Goal: Task Accomplishment & Management: Use online tool/utility

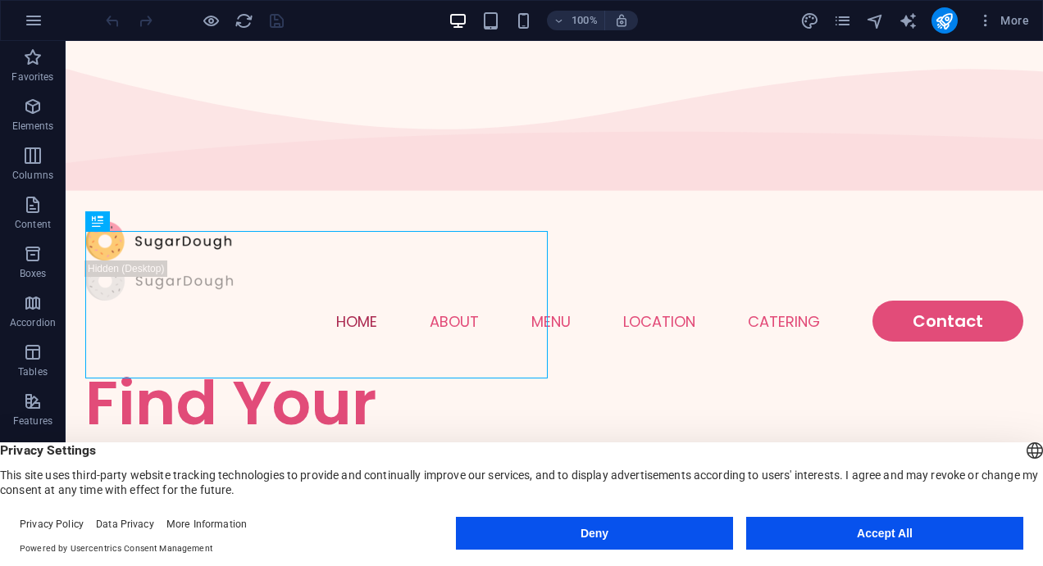
click at [913, 528] on button "Accept All" at bounding box center [884, 533] width 277 height 33
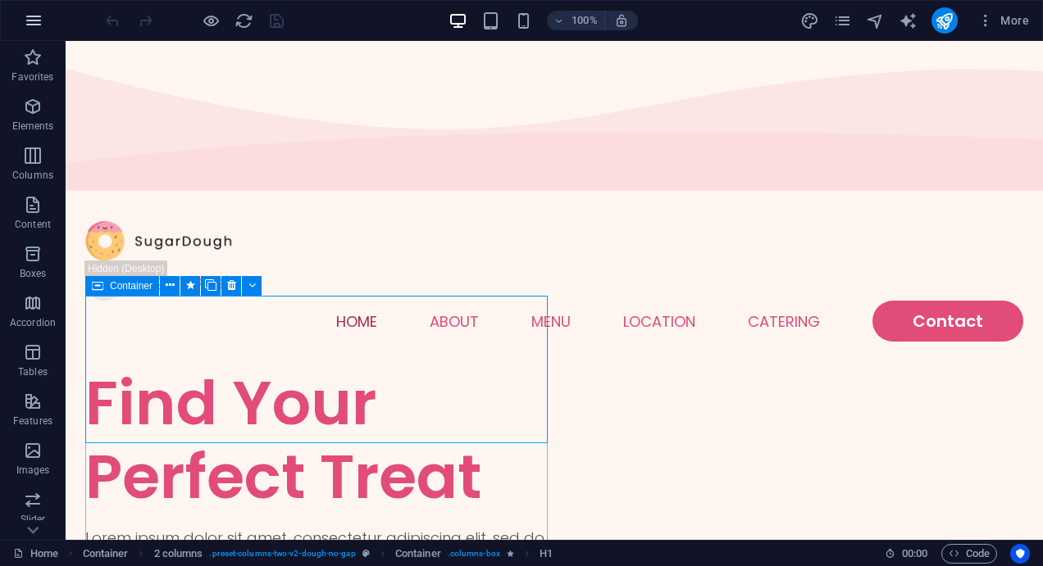
click at [30, 19] on icon "button" at bounding box center [34, 21] width 20 height 20
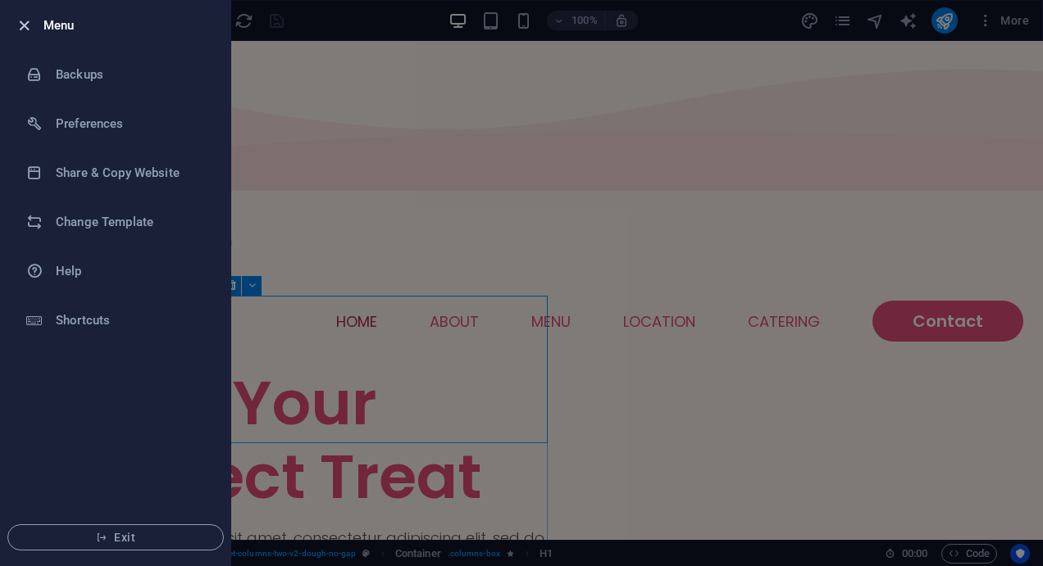
click at [30, 24] on icon "button" at bounding box center [24, 25] width 19 height 19
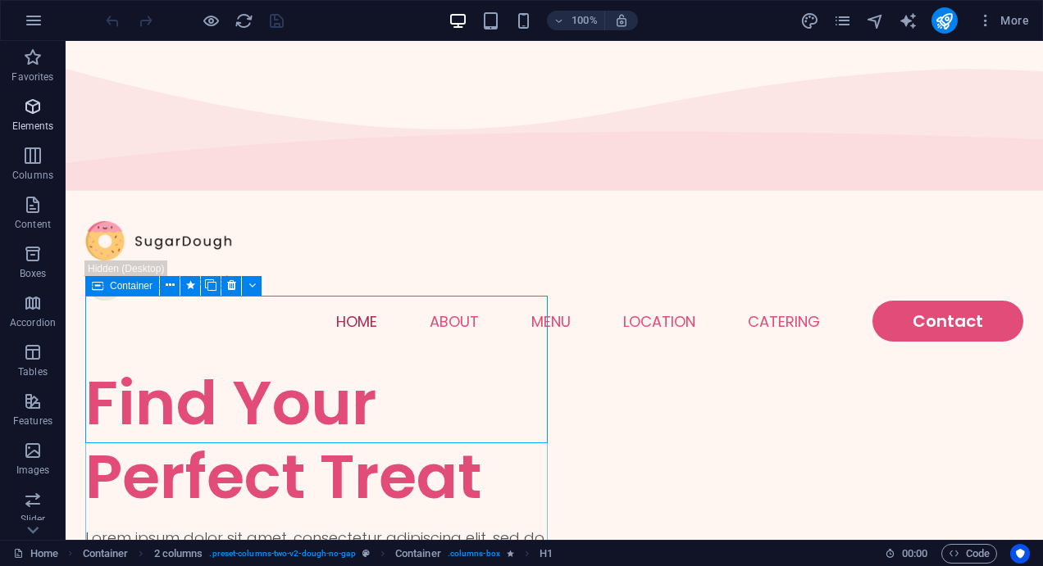
click at [30, 109] on icon "button" at bounding box center [33, 107] width 20 height 20
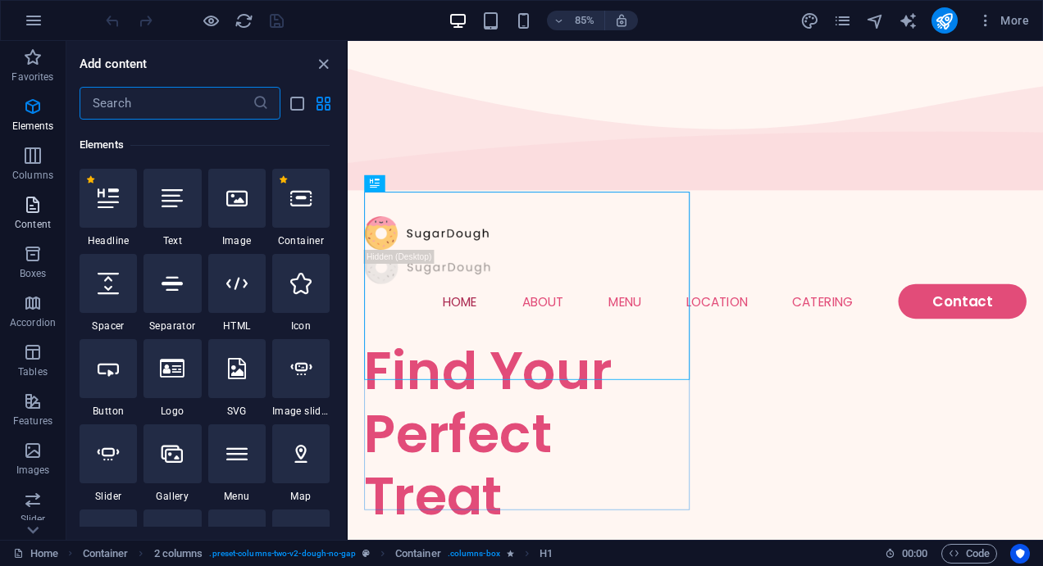
scroll to position [175, 0]
click at [27, 220] on p "Content" at bounding box center [33, 224] width 36 height 13
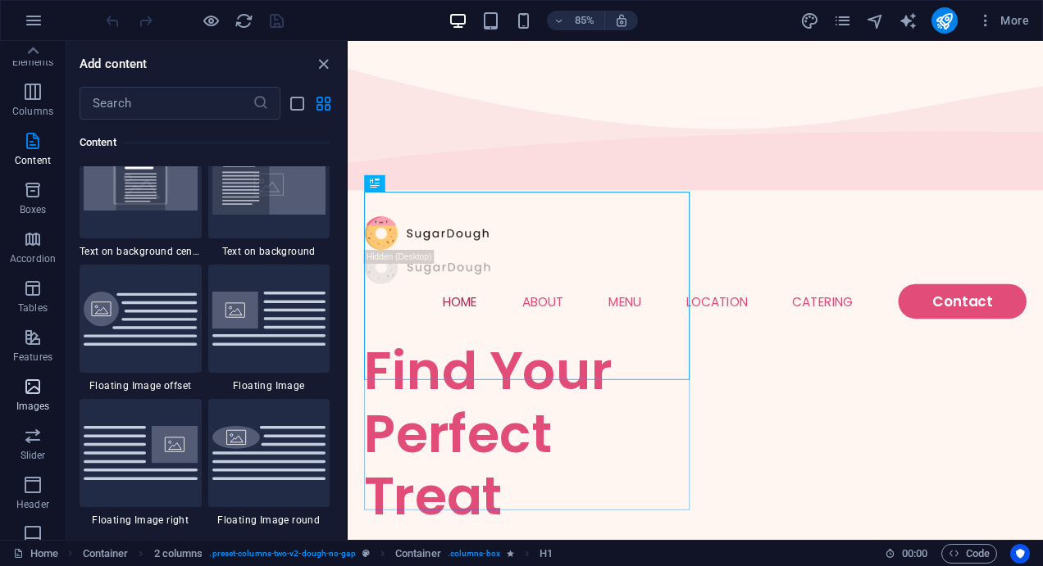
scroll to position [0, 0]
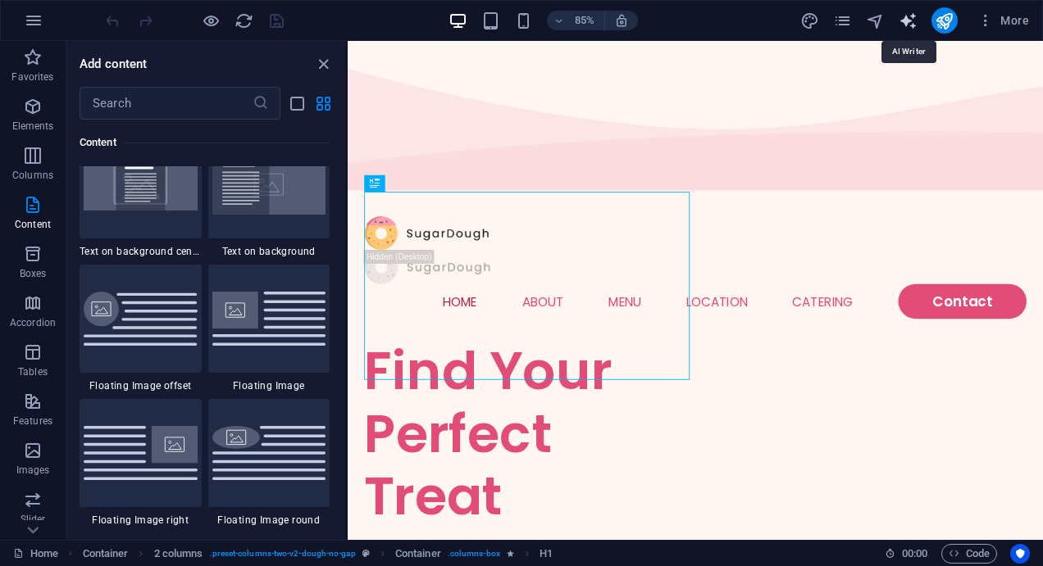
click at [916, 25] on icon "text_generator" at bounding box center [907, 20] width 19 height 19
select select "English"
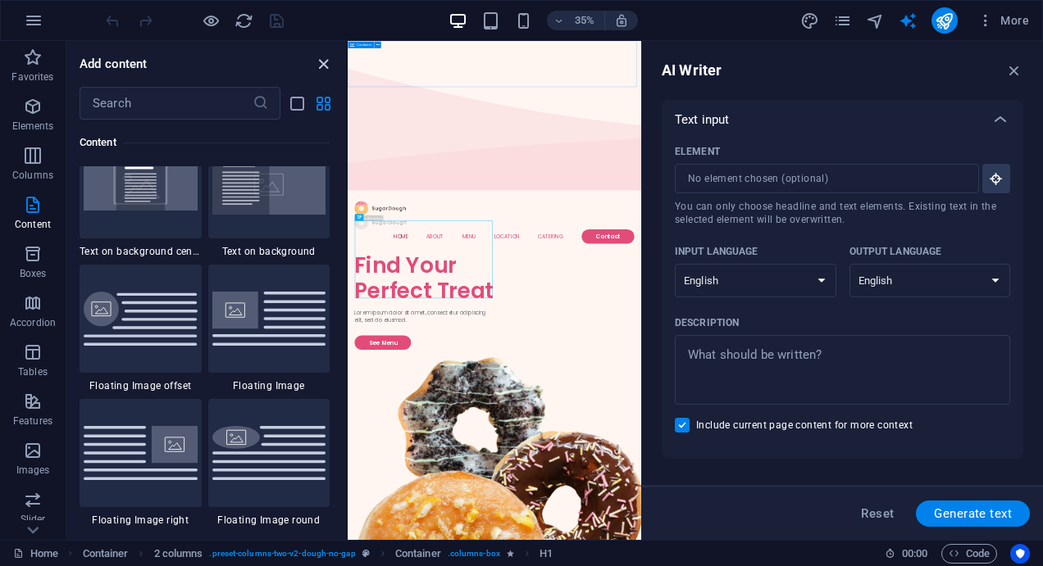
click at [328, 66] on icon "close panel" at bounding box center [323, 64] width 19 height 19
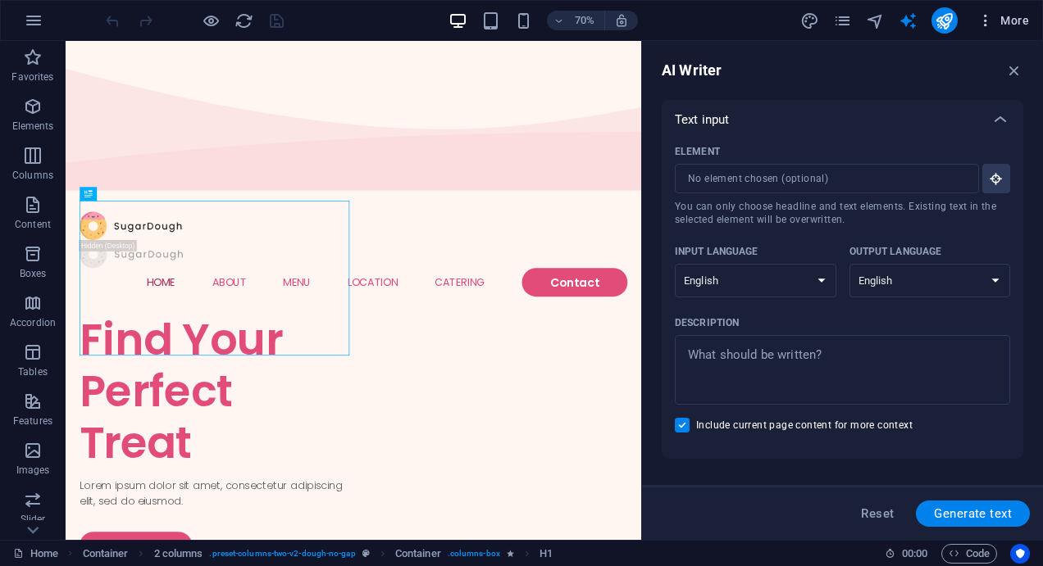
click at [1009, 16] on span "More" at bounding box center [1003, 20] width 52 height 16
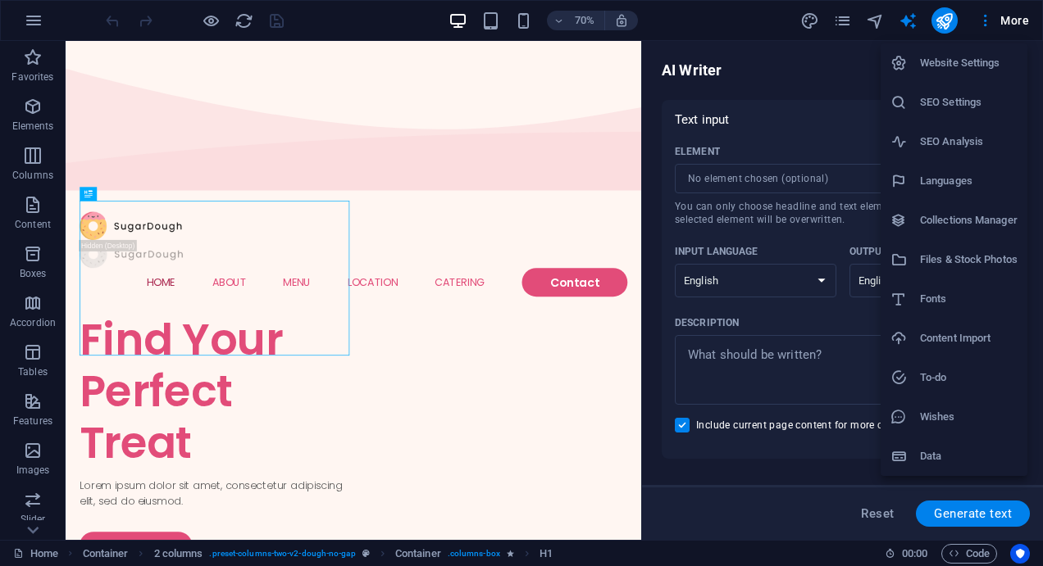
click at [991, 175] on h6 "Languages" at bounding box center [969, 181] width 98 height 20
select select "41"
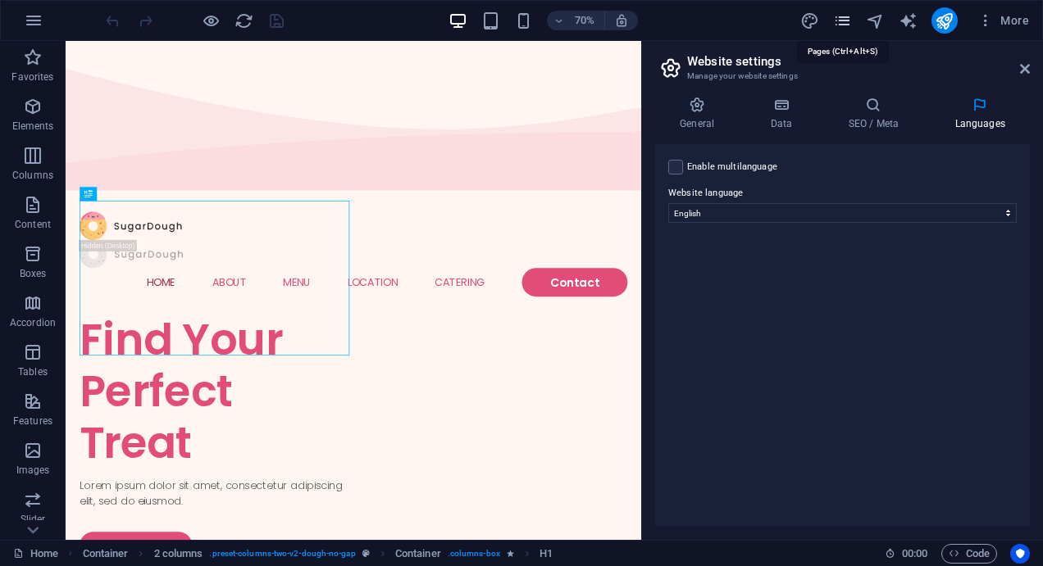
click at [844, 17] on icon "pages" at bounding box center [842, 20] width 19 height 19
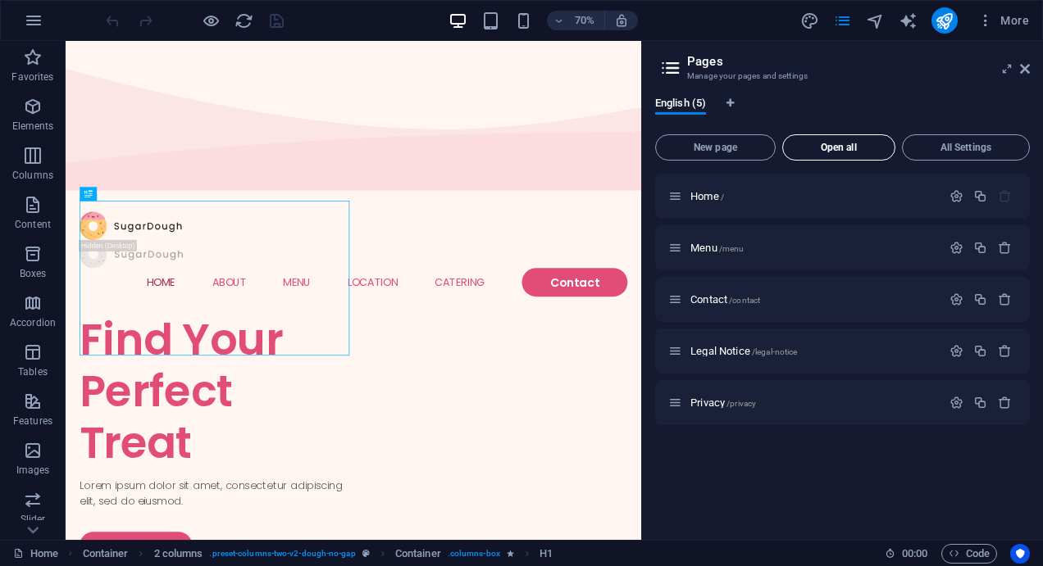
click at [834, 156] on button "Open all" at bounding box center [838, 147] width 113 height 26
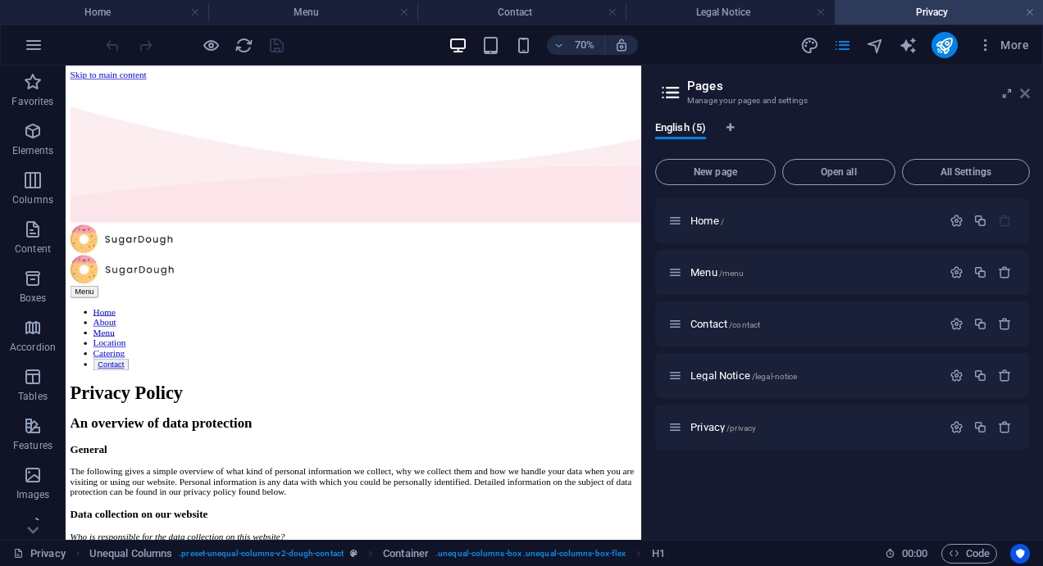
click at [1025, 90] on icon at bounding box center [1025, 93] width 10 height 13
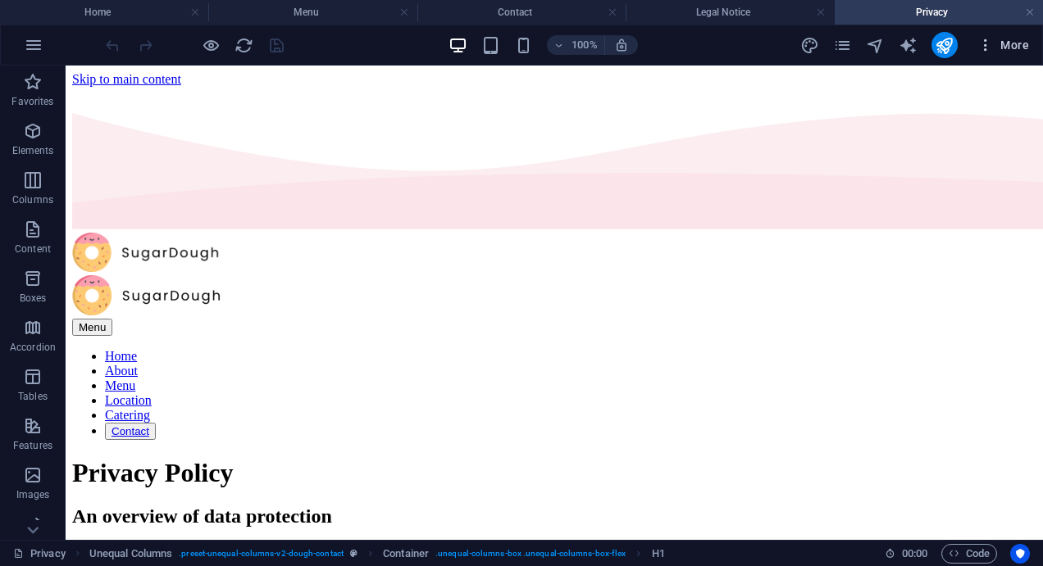
click at [1020, 47] on span "More" at bounding box center [1003, 45] width 52 height 16
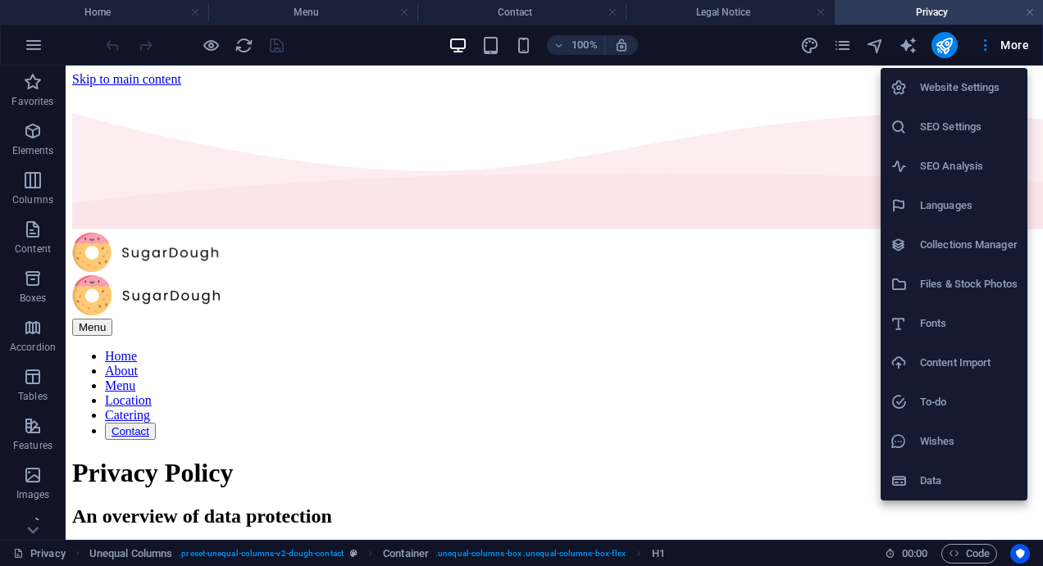
click at [848, 47] on div at bounding box center [521, 283] width 1043 height 566
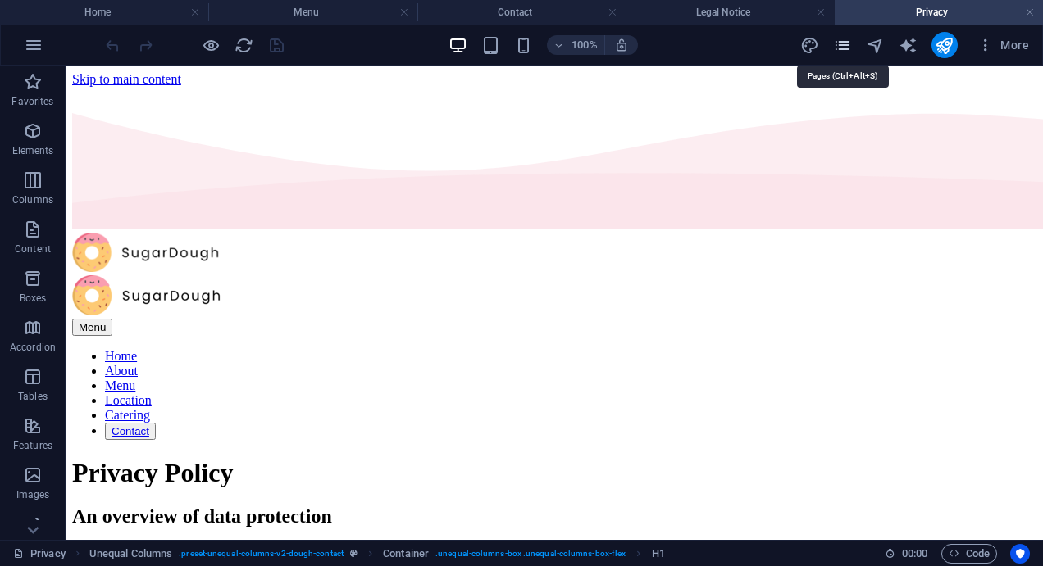
click at [848, 48] on icon "pages" at bounding box center [842, 45] width 19 height 19
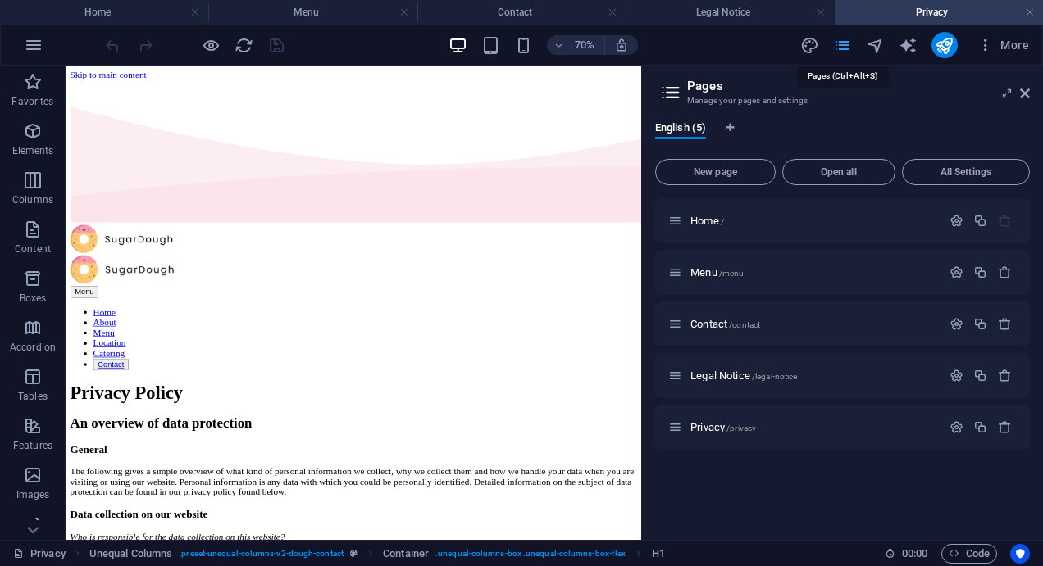
click at [848, 48] on icon "pages" at bounding box center [842, 45] width 19 height 19
click at [663, 91] on icon at bounding box center [670, 92] width 25 height 23
click at [1028, 97] on icon at bounding box center [1025, 93] width 10 height 13
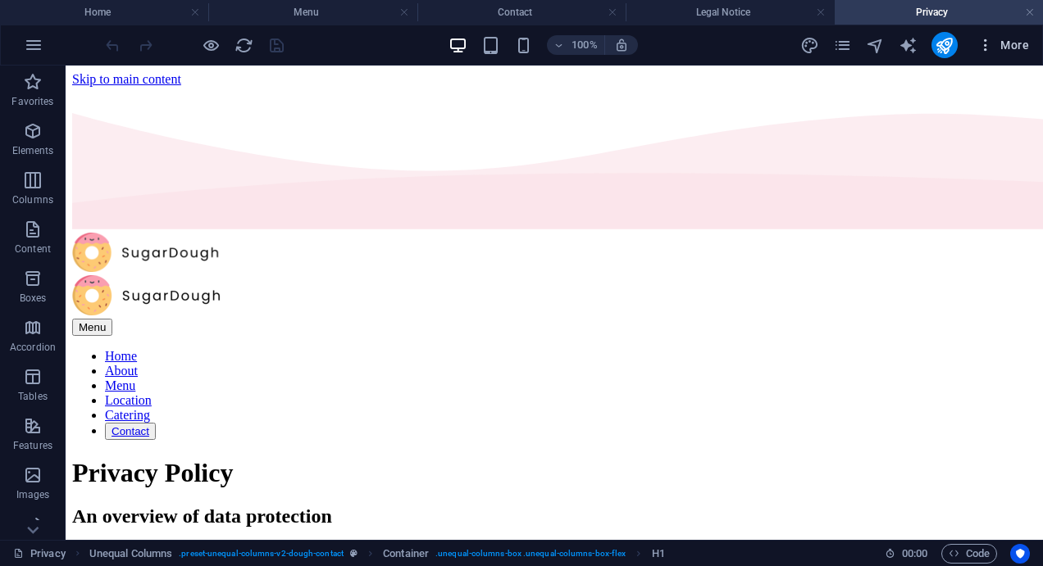
click at [1031, 50] on button "More" at bounding box center [1002, 45] width 65 height 26
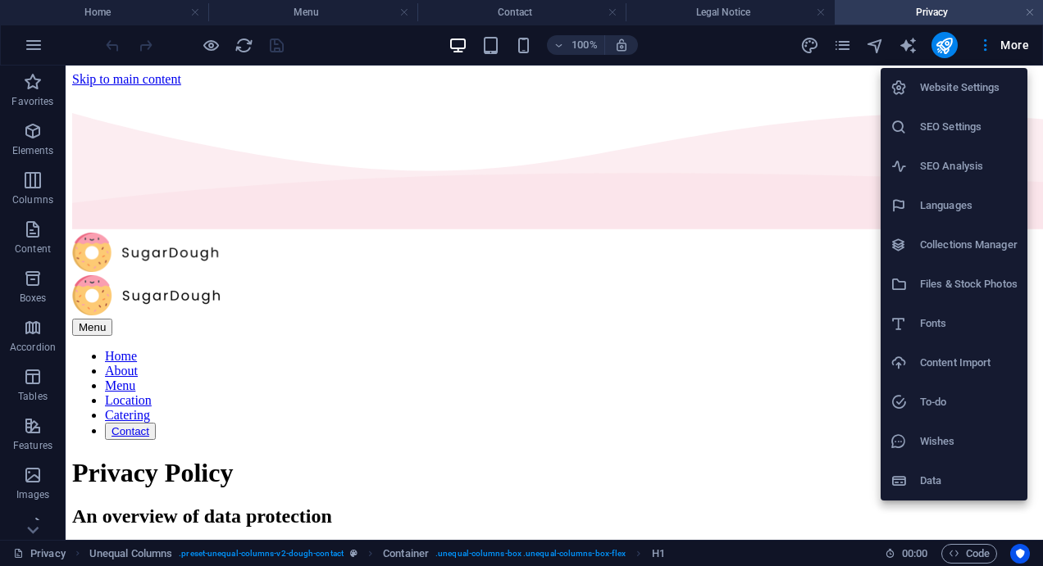
click at [882, 46] on div at bounding box center [521, 283] width 1043 height 566
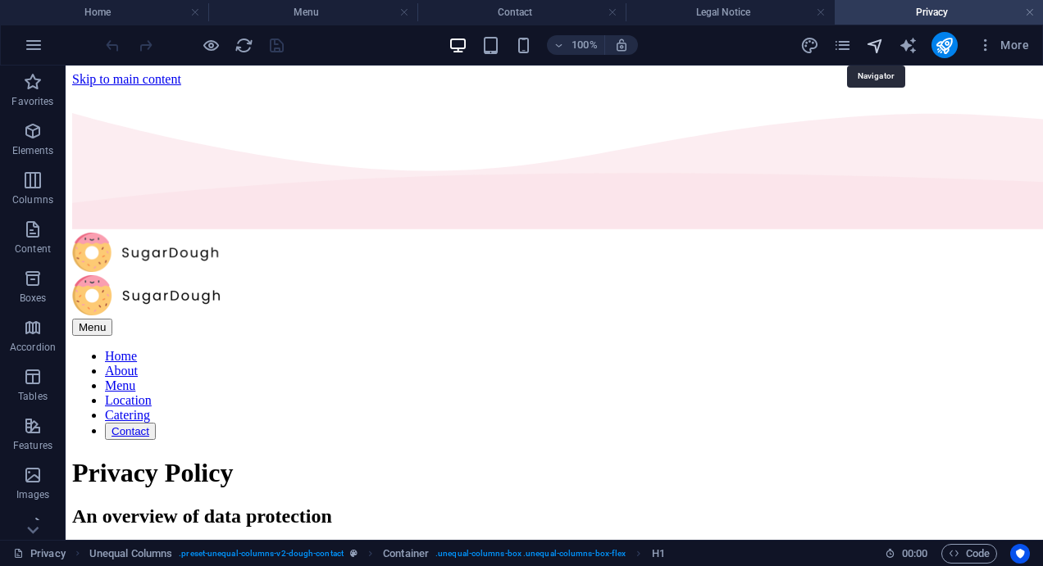
click at [880, 46] on icon "navigator" at bounding box center [875, 45] width 19 height 19
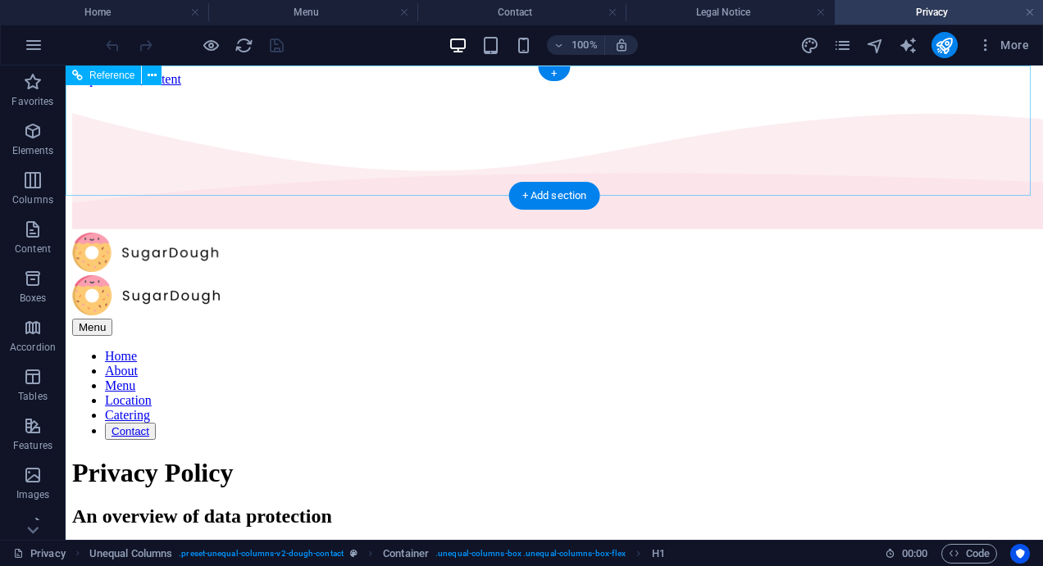
select select "17273844-en"
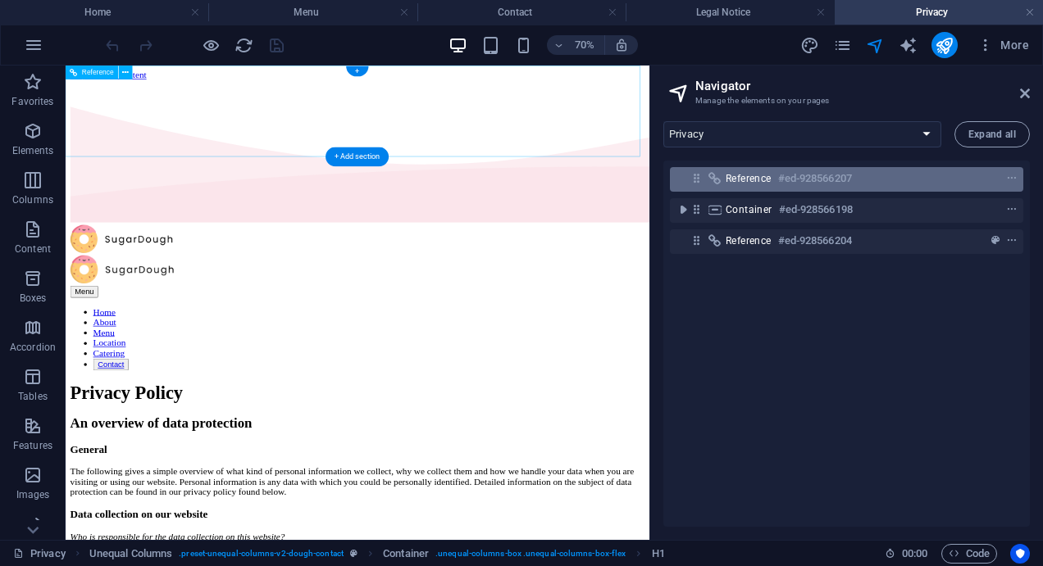
click at [754, 183] on span "Reference" at bounding box center [748, 178] width 46 height 13
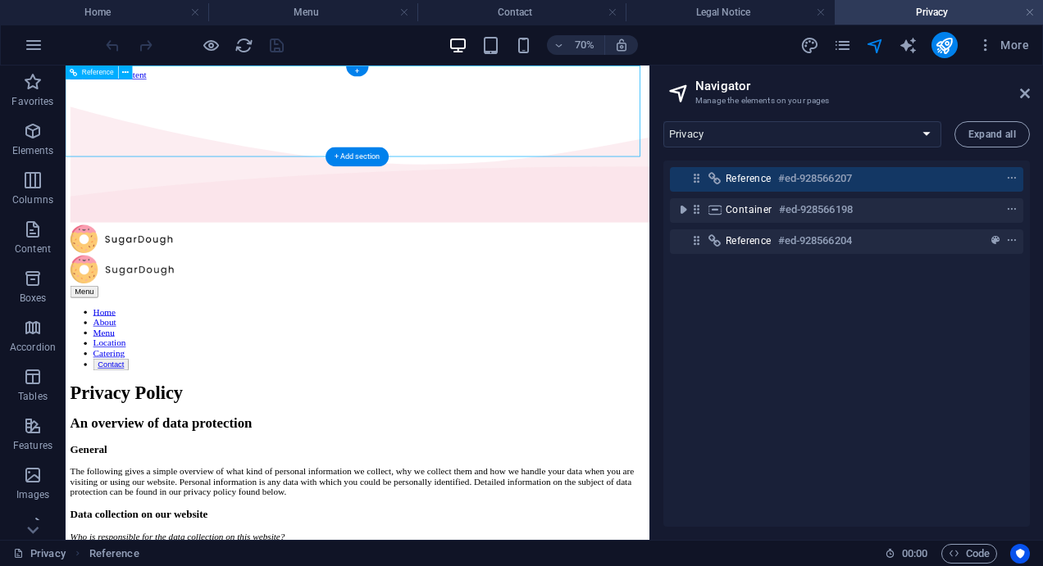
click at [820, 185] on h6 "#ed-928566207" at bounding box center [815, 179] width 74 height 20
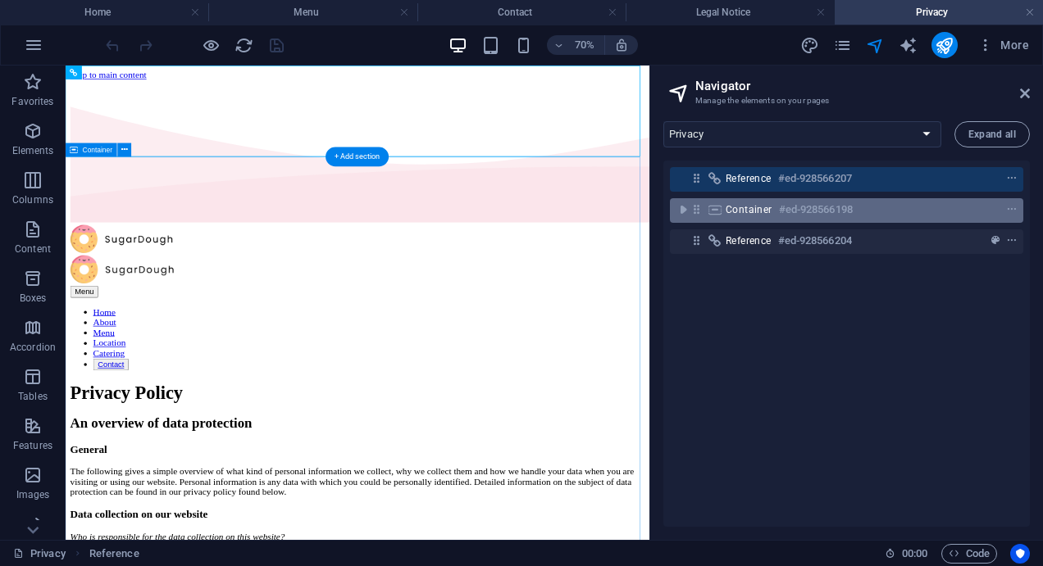
click at [966, 213] on div at bounding box center [981, 210] width 77 height 20
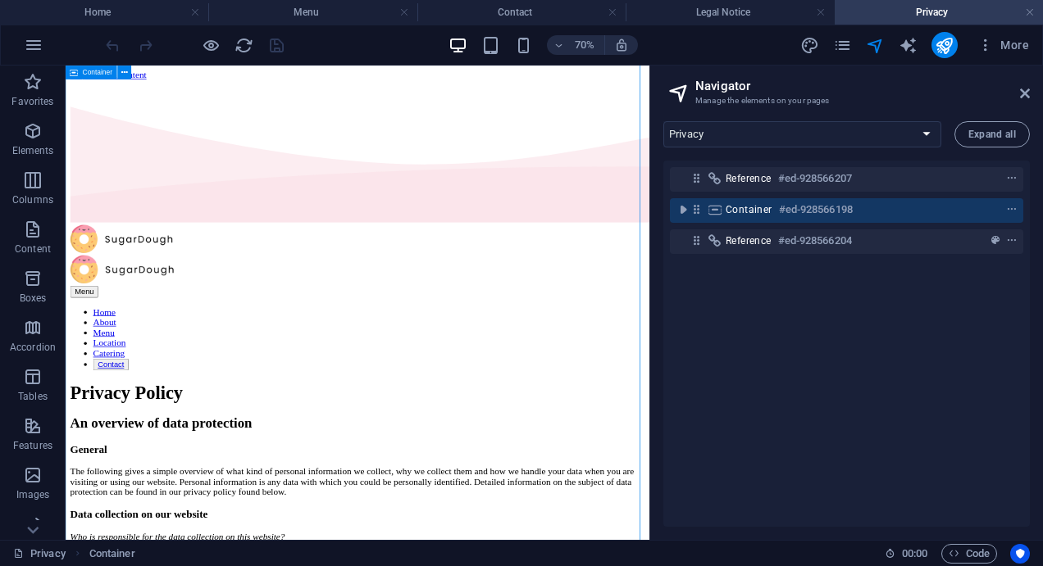
scroll to position [2669, 0]
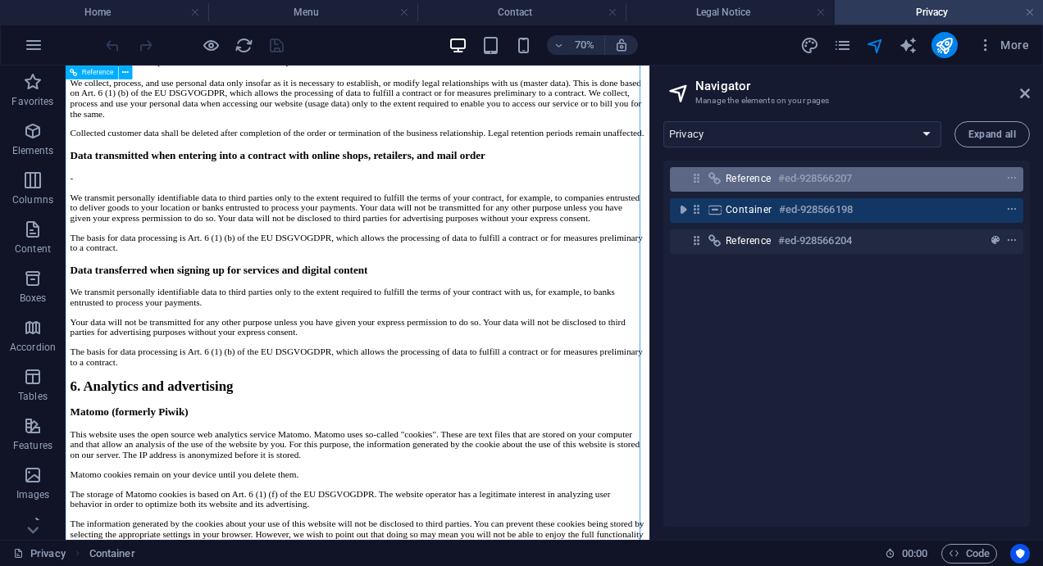
click at [954, 180] on div at bounding box center [981, 179] width 77 height 20
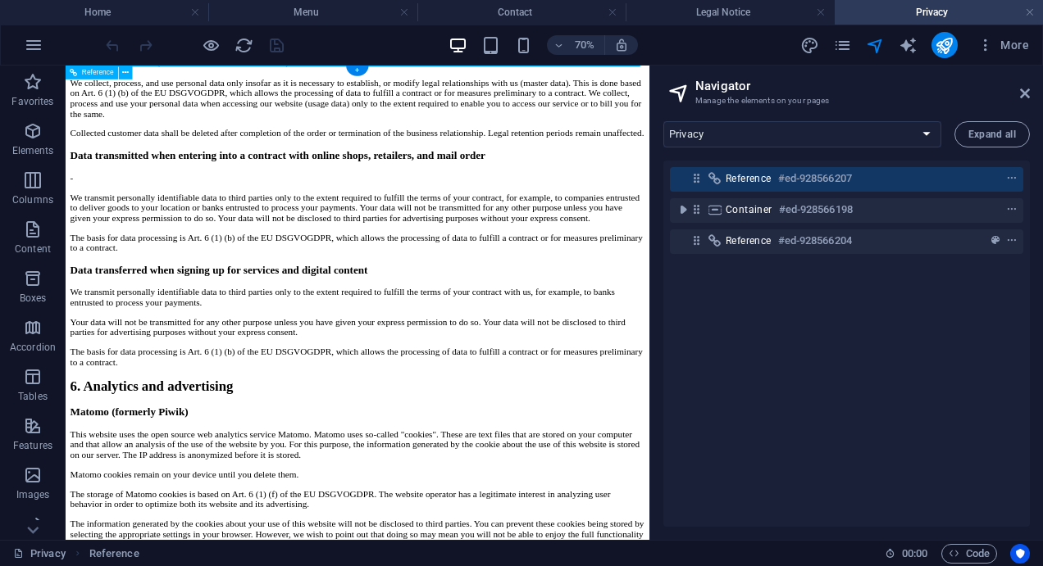
scroll to position [0, 0]
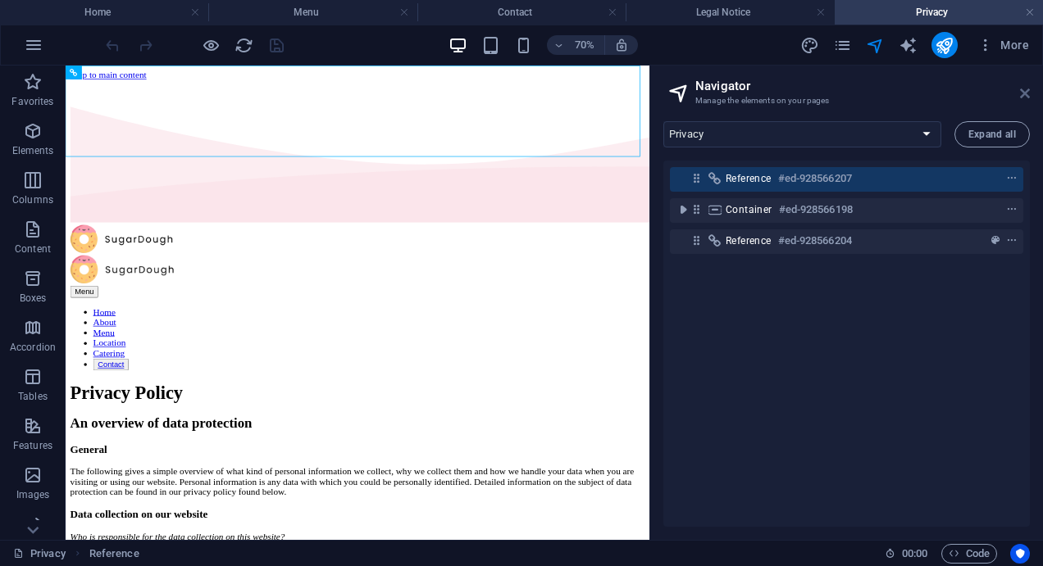
click at [1021, 96] on icon at bounding box center [1025, 93] width 10 height 13
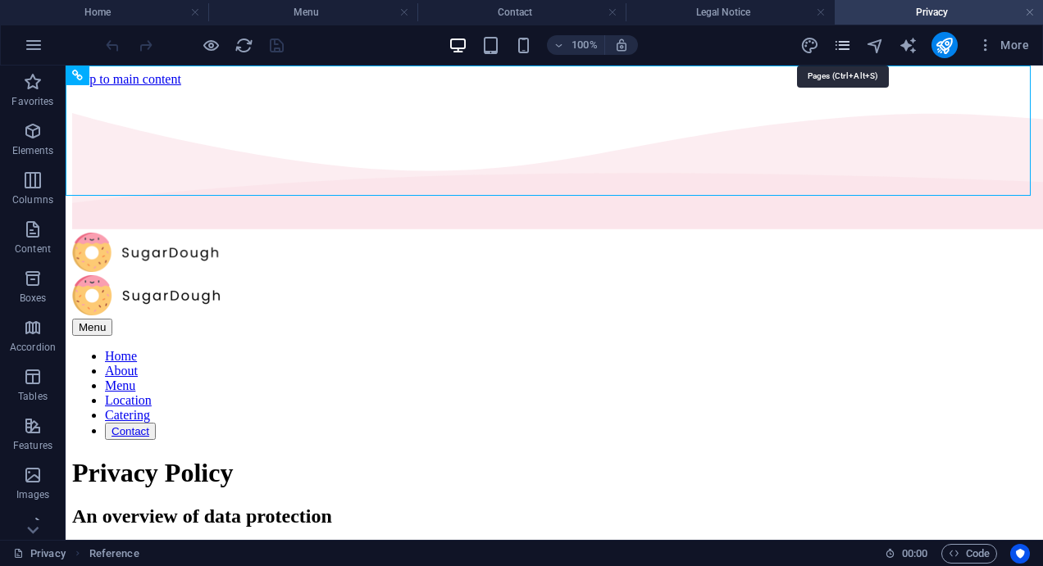
click at [848, 43] on icon "pages" at bounding box center [842, 45] width 19 height 19
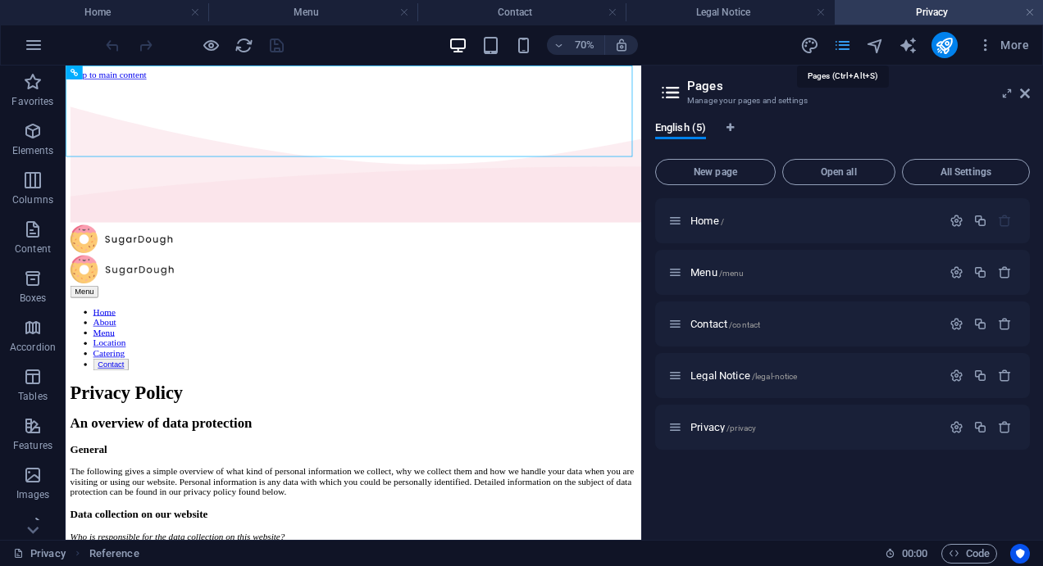
click at [848, 43] on icon "pages" at bounding box center [842, 45] width 19 height 19
click at [1030, 96] on aside "Pages Manage your pages and settings English (5) New page Open all All Settings…" at bounding box center [842, 303] width 402 height 475
click at [1024, 98] on icon at bounding box center [1025, 93] width 10 height 13
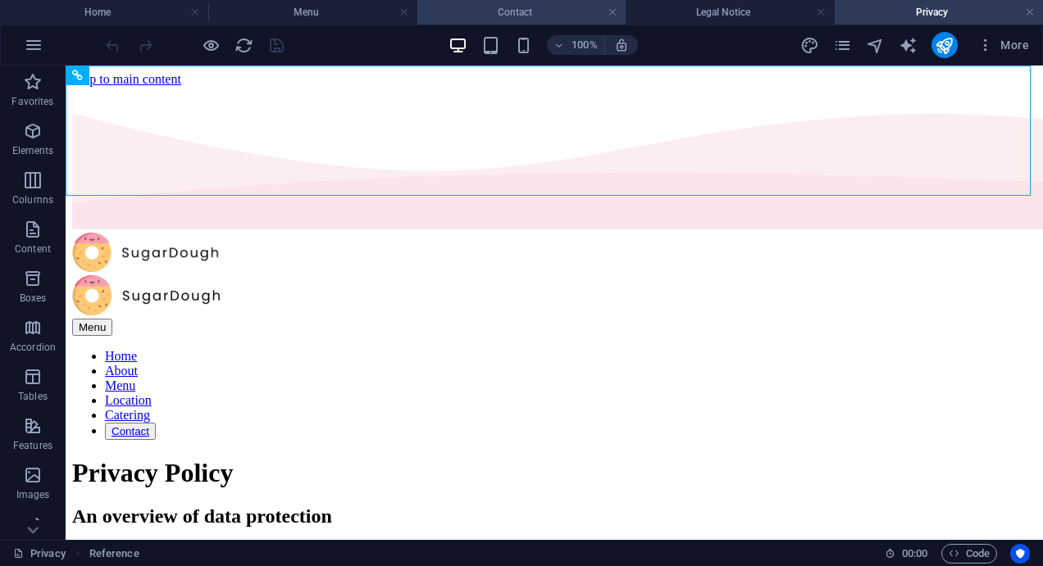
click at [538, 11] on h4 "Contact" at bounding box center [521, 12] width 208 height 18
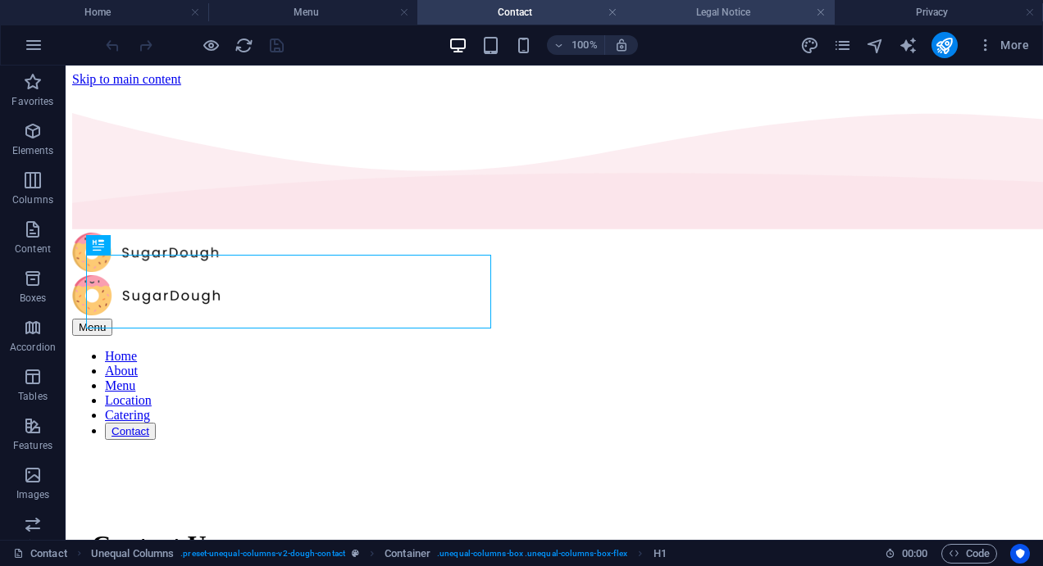
click at [669, 15] on h4 "Legal Notice" at bounding box center [729, 12] width 208 height 18
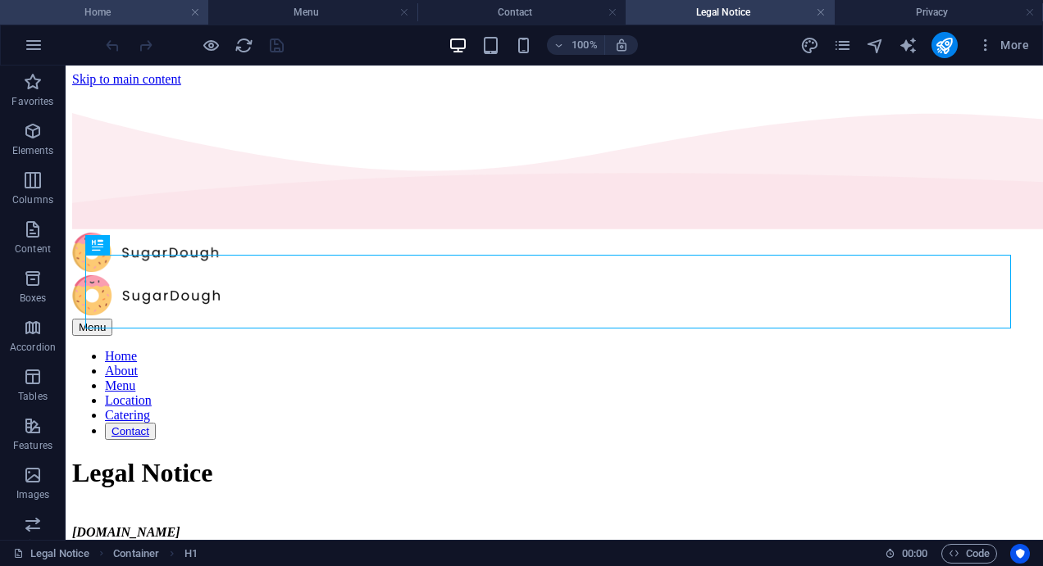
click at [49, 7] on h4 "Home" at bounding box center [104, 12] width 208 height 18
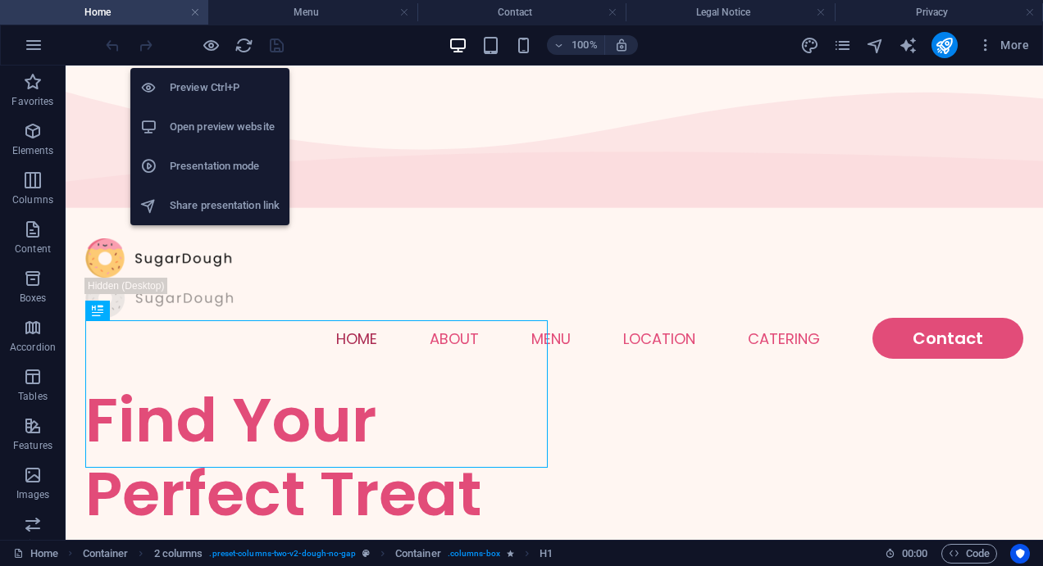
click at [211, 90] on h6 "Preview Ctrl+P" at bounding box center [225, 88] width 110 height 20
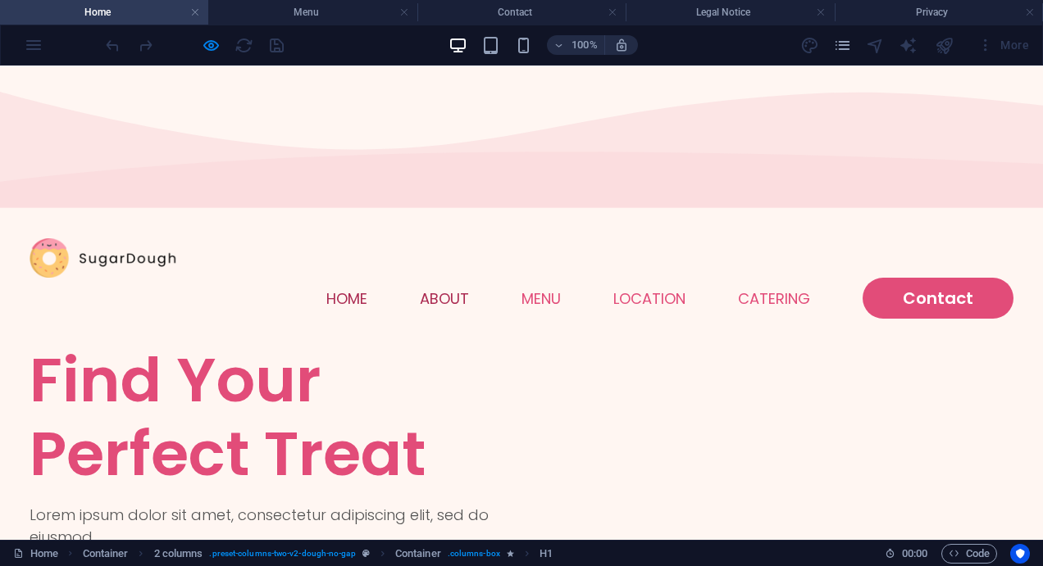
click at [425, 292] on link "About" at bounding box center [444, 299] width 49 height 15
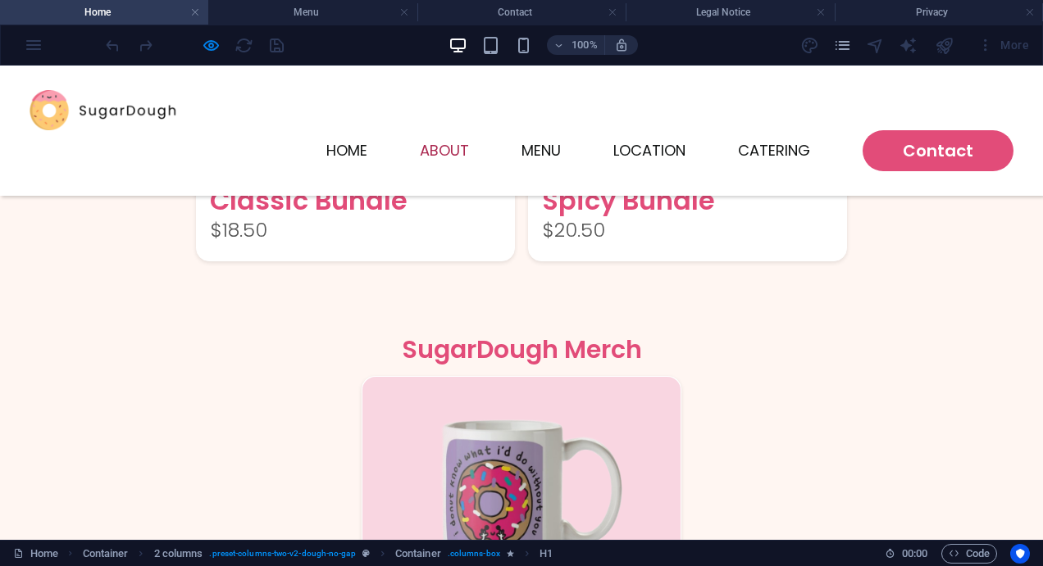
scroll to position [2231, 0]
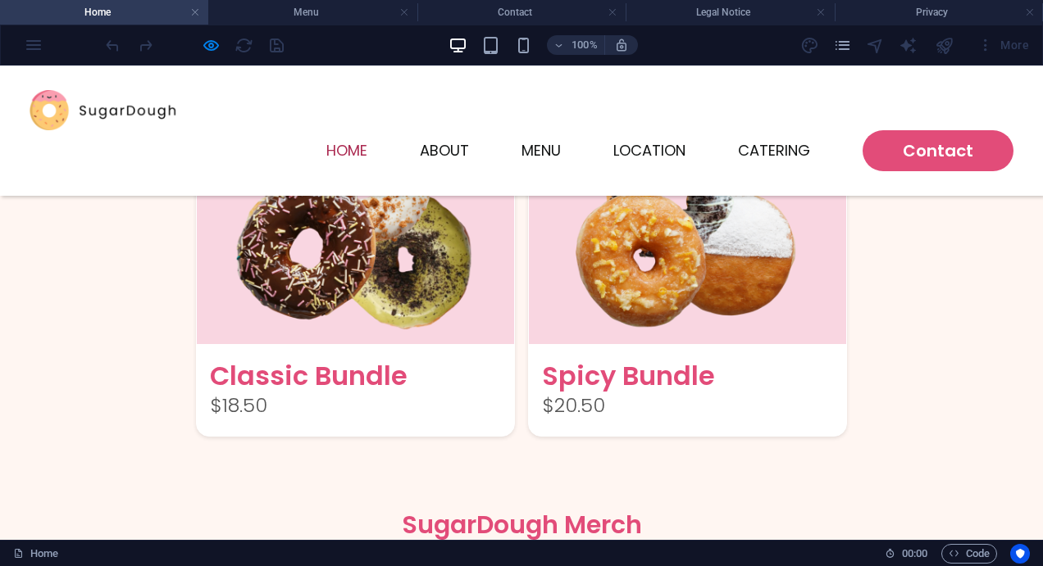
click at [513, 130] on ul "Home About Menu Location Catering Contact" at bounding box center [522, 150] width 984 height 41
click at [539, 143] on link "Menu" at bounding box center [540, 150] width 39 height 15
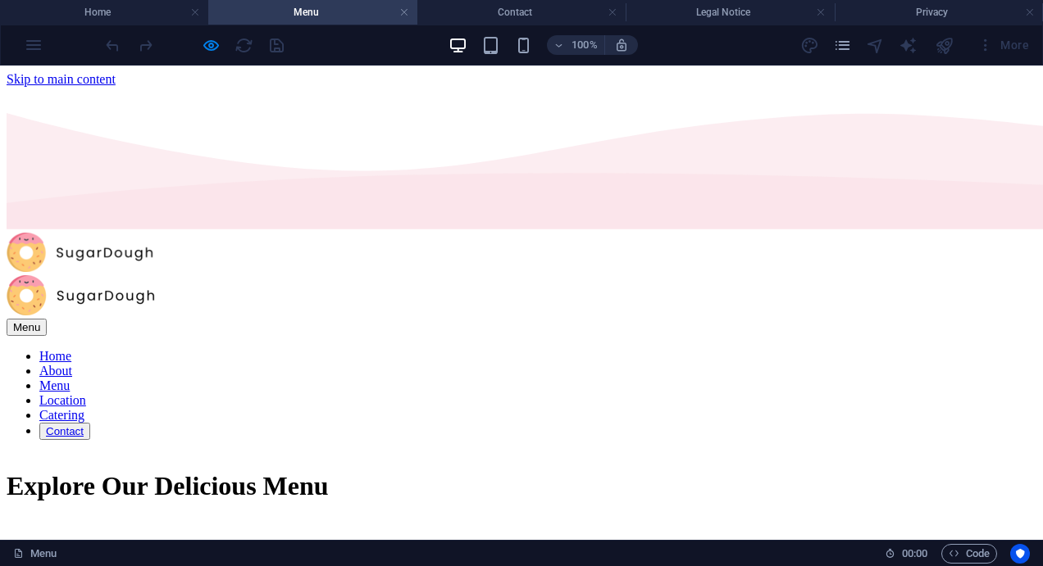
scroll to position [0, 0]
click at [86, 393] on link "Location" at bounding box center [62, 400] width 47 height 14
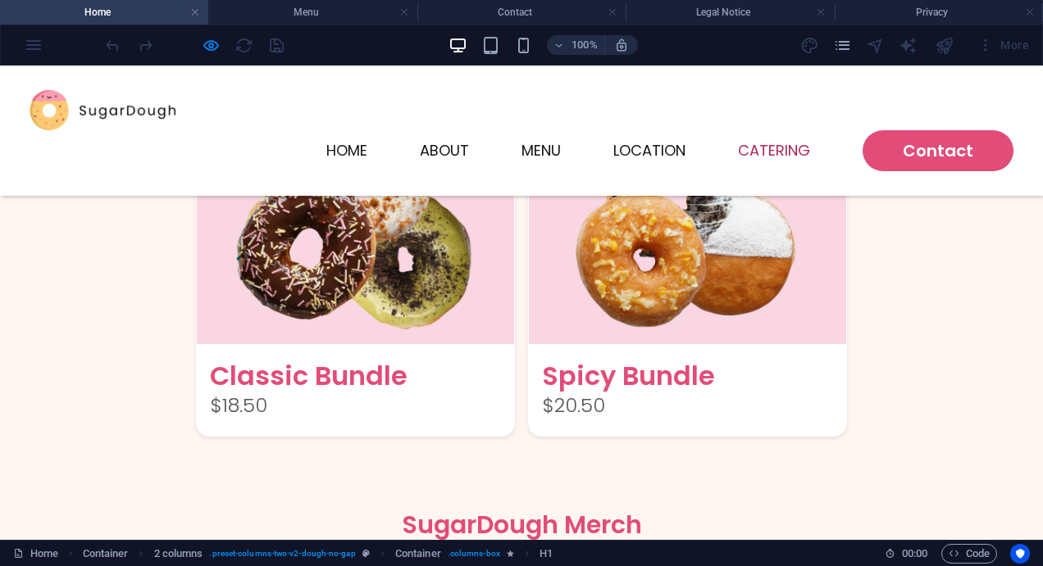
click at [753, 143] on link "Catering" at bounding box center [774, 150] width 72 height 15
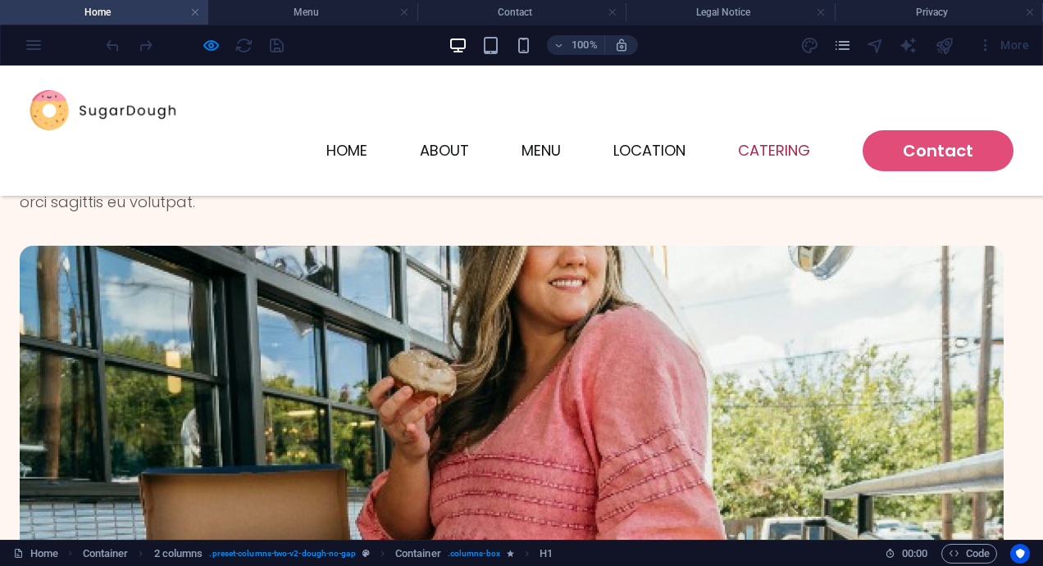
scroll to position [3450, 0]
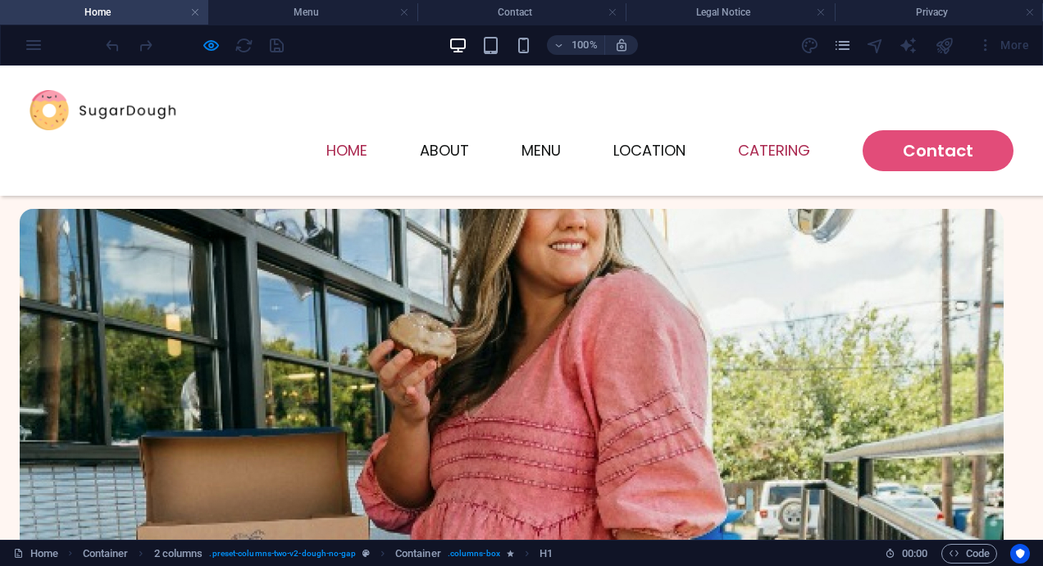
click at [354, 143] on link "Home" at bounding box center [346, 150] width 41 height 15
click at [353, 143] on link "Home" at bounding box center [346, 150] width 41 height 15
click at [652, 143] on link "Location" at bounding box center [649, 150] width 72 height 15
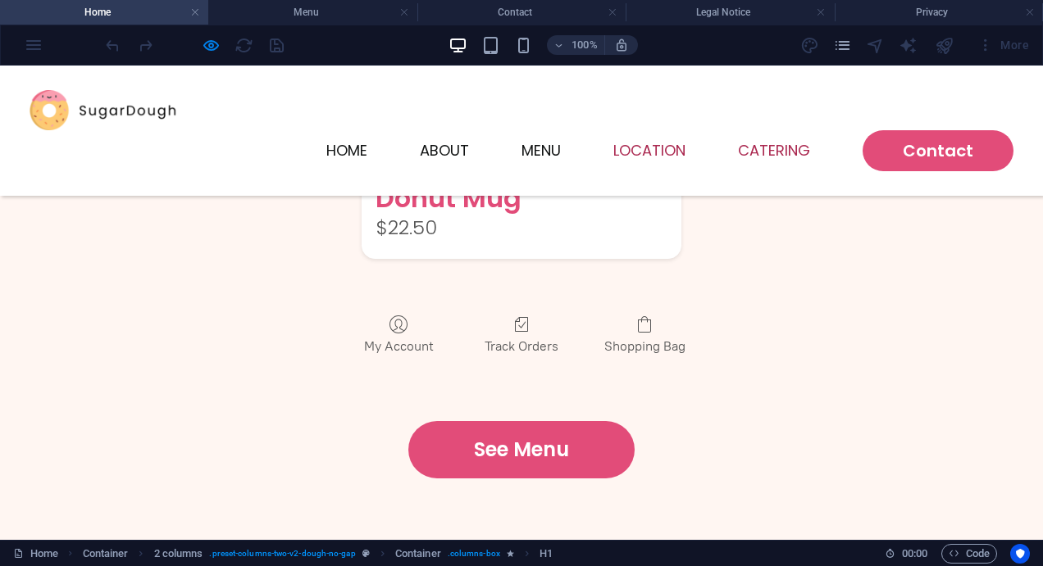
scroll to position [2841, 0]
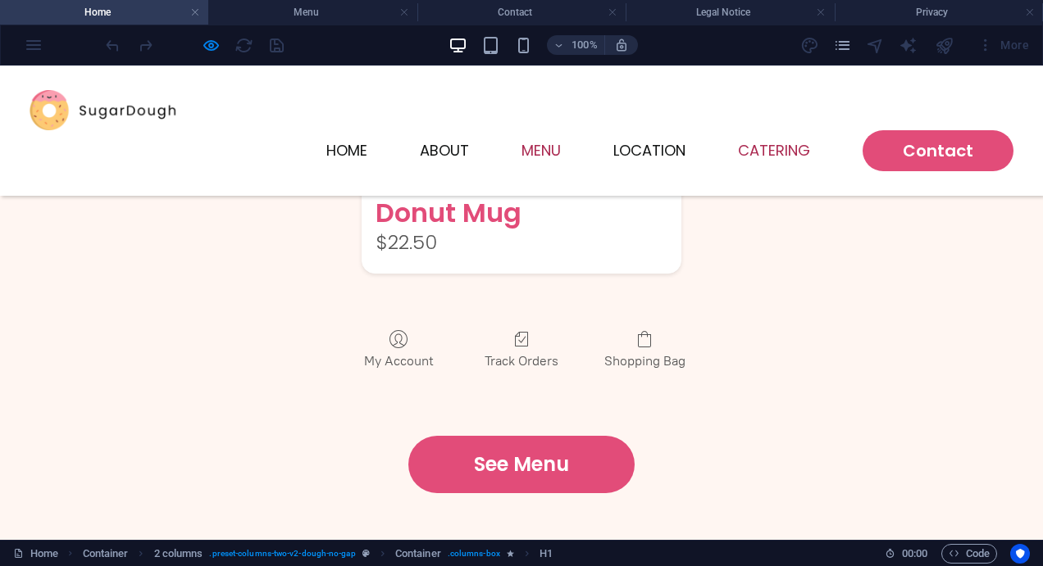
click at [524, 143] on link "Menu" at bounding box center [540, 150] width 39 height 15
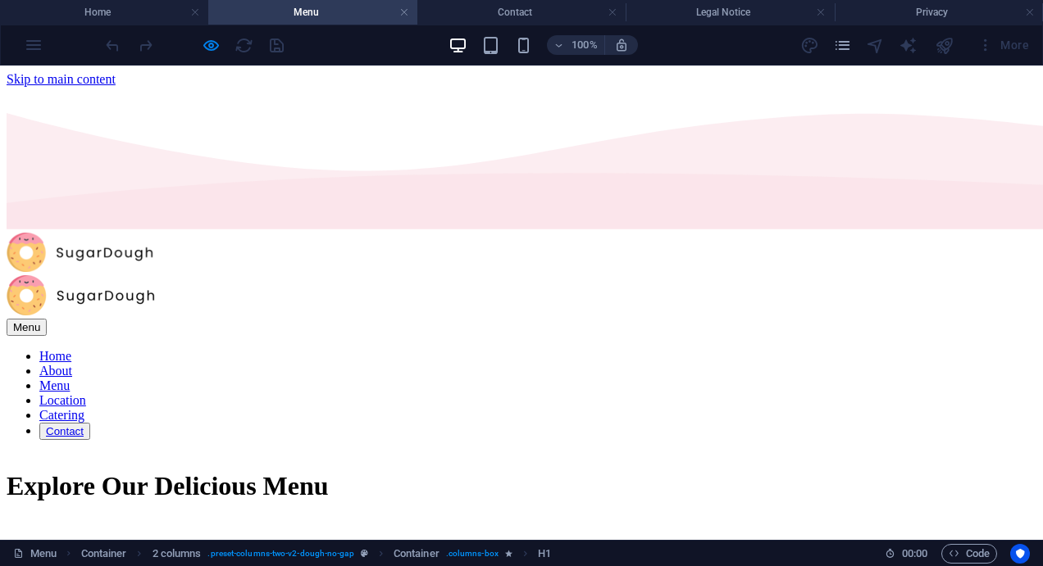
click at [72, 364] on link "About" at bounding box center [55, 371] width 33 height 14
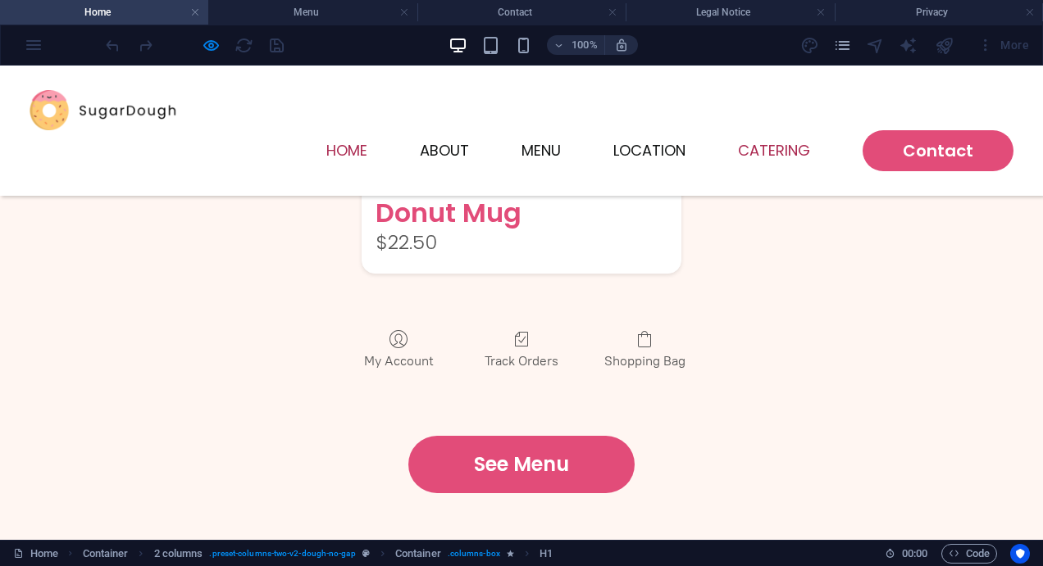
click at [336, 143] on link "Home" at bounding box center [346, 150] width 41 height 15
click at [334, 143] on link "Home" at bounding box center [346, 150] width 41 height 15
click at [309, 21] on li "Menu" at bounding box center [312, 12] width 208 height 25
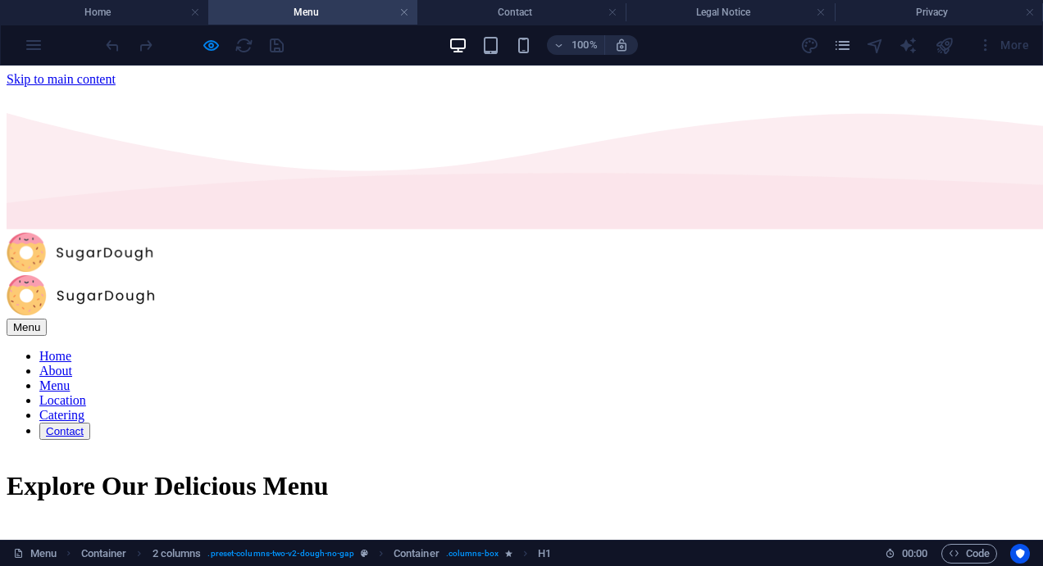
scroll to position [0, 0]
click at [143, 19] on h4 "Home" at bounding box center [104, 12] width 208 height 18
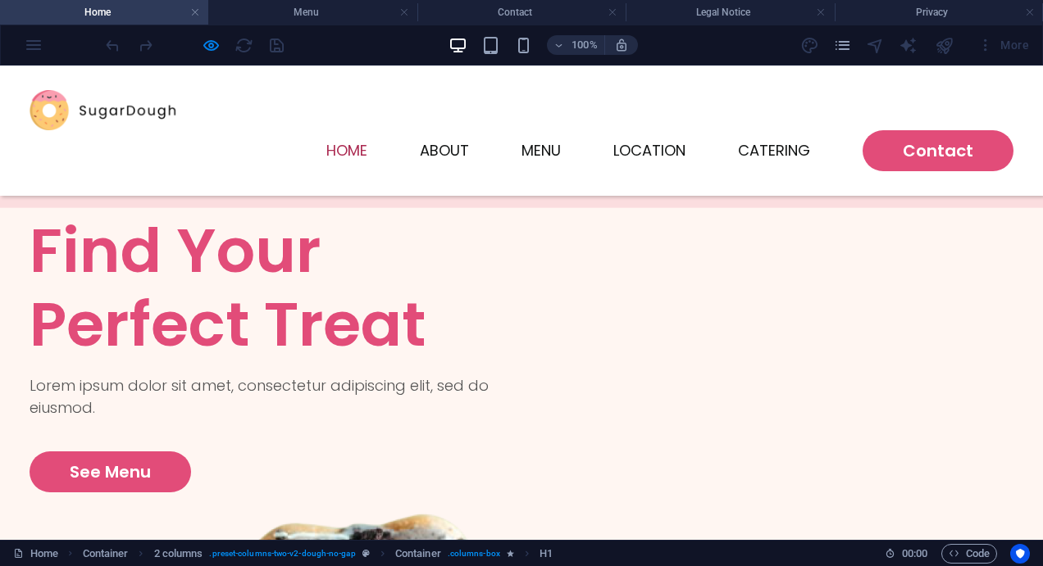
scroll to position [2841, 0]
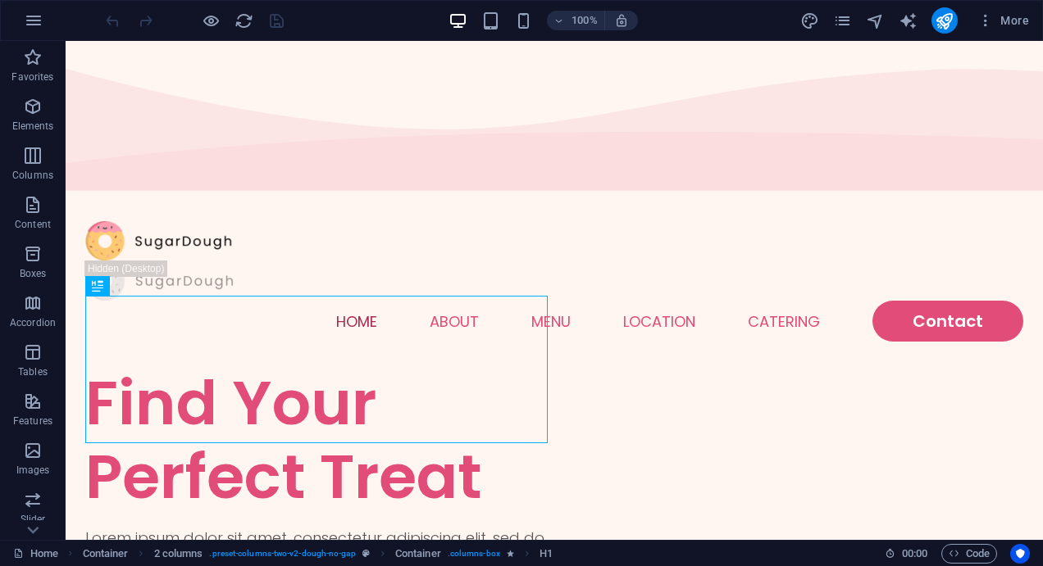
scroll to position [82, 0]
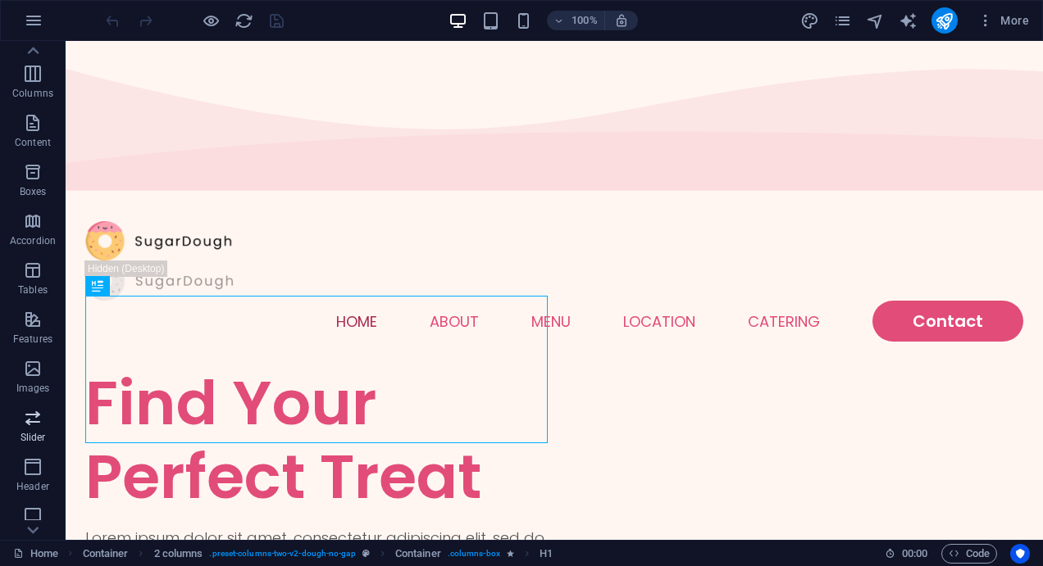
click at [39, 430] on span "Slider" at bounding box center [33, 427] width 66 height 39
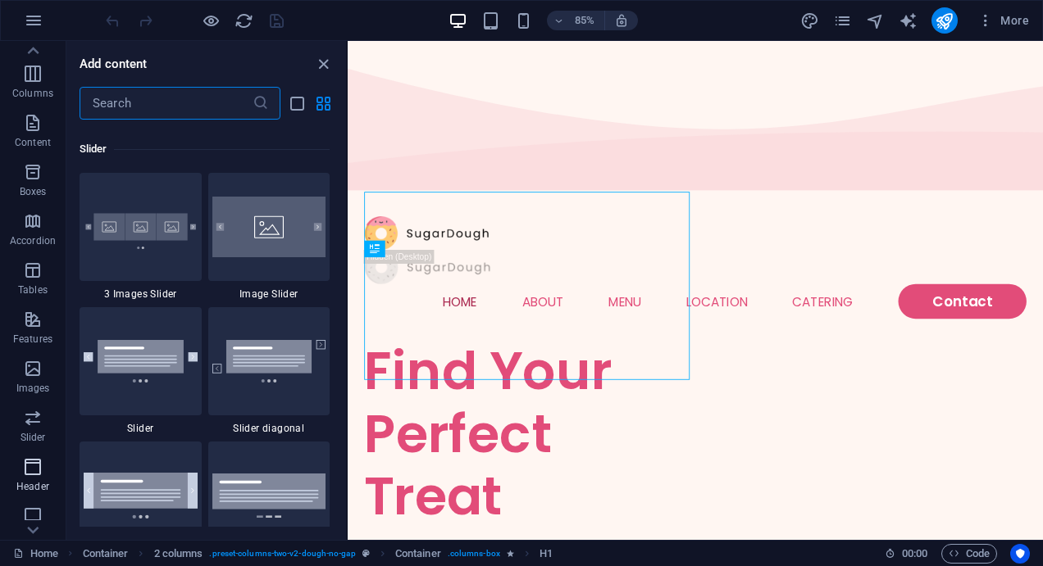
scroll to position [9292, 0]
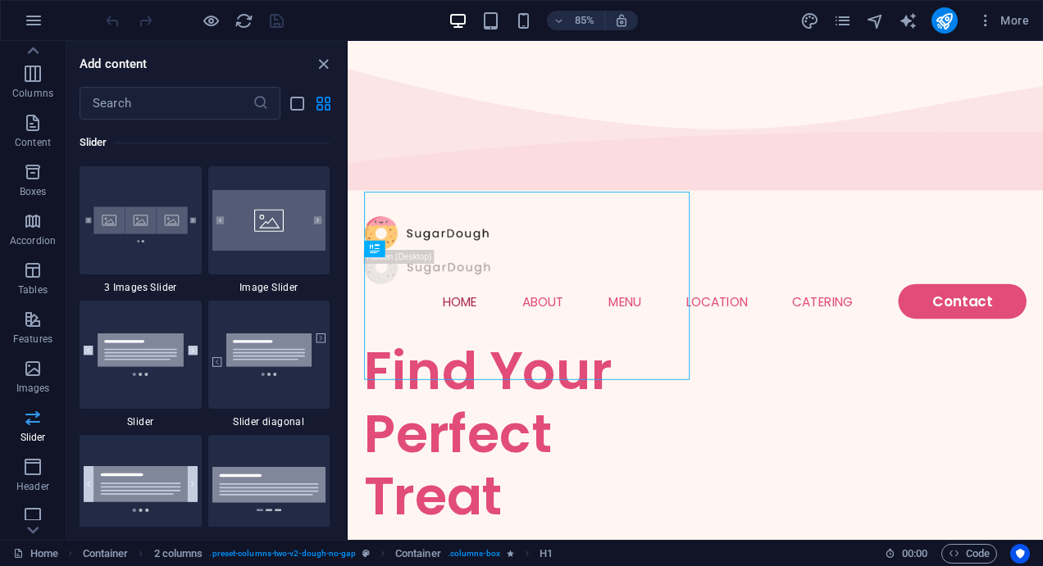
click at [36, 430] on span "Slider" at bounding box center [33, 427] width 66 height 39
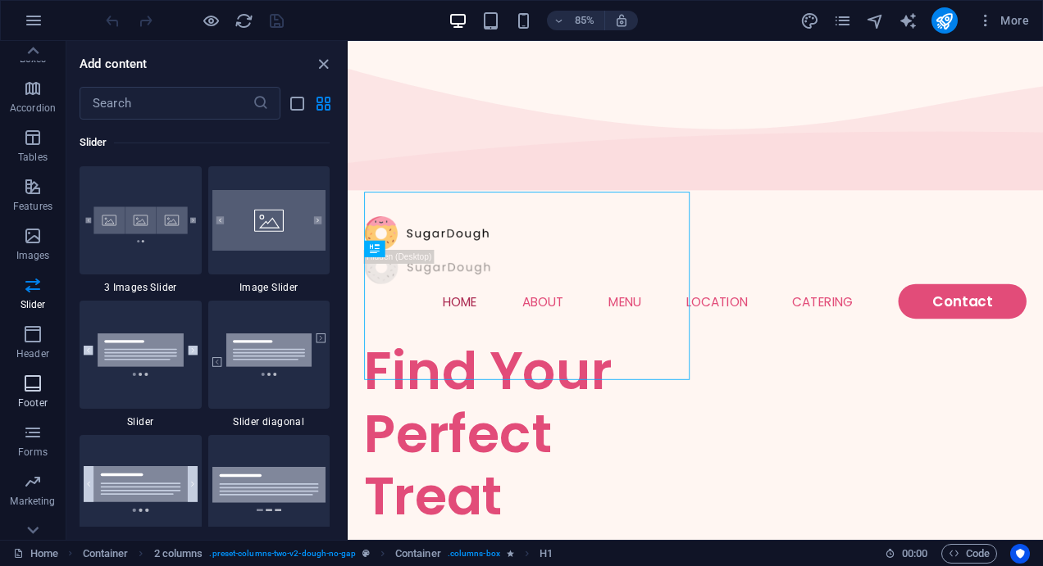
scroll to position [238, 0]
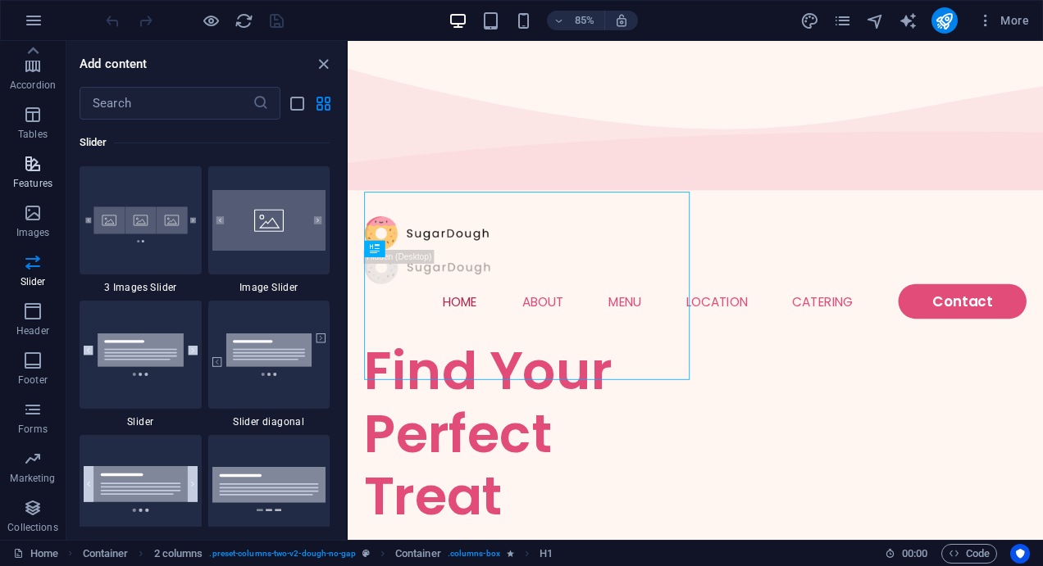
click at [42, 179] on p "Features" at bounding box center [32, 183] width 39 height 13
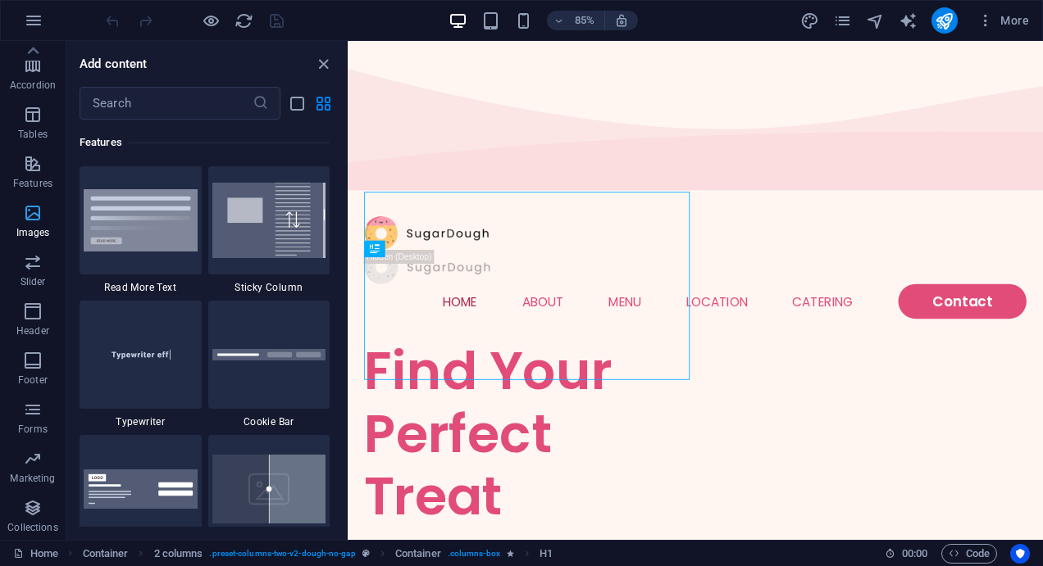
scroll to position [0, 0]
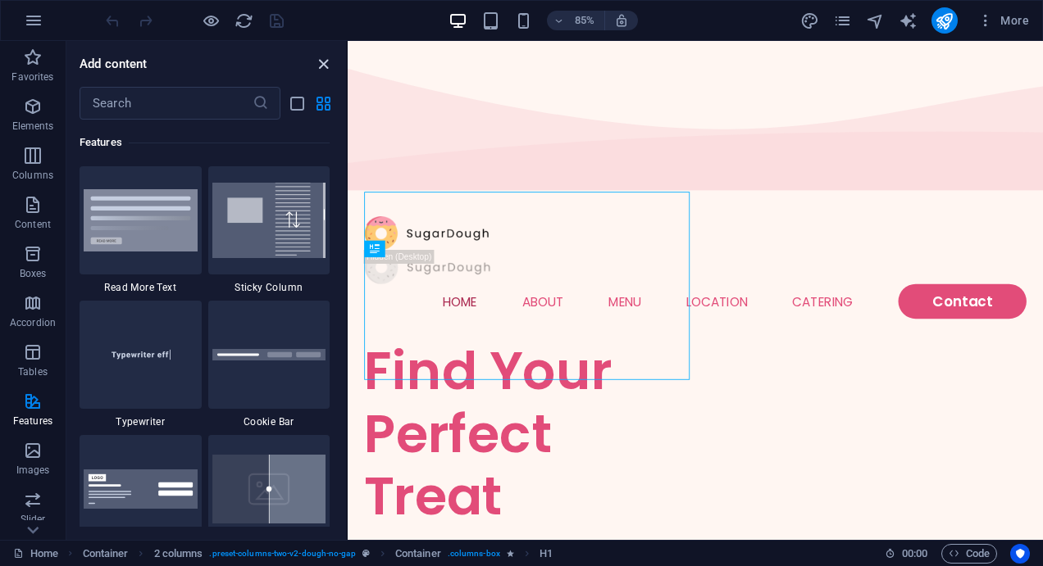
click at [330, 66] on icon "close panel" at bounding box center [323, 64] width 19 height 19
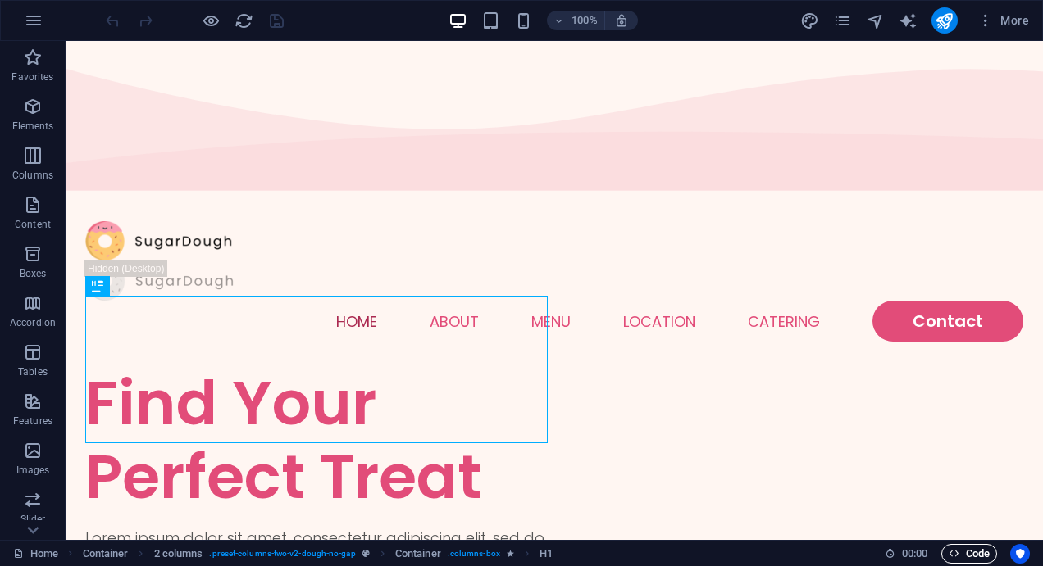
click at [956, 548] on span "Code" at bounding box center [968, 554] width 41 height 20
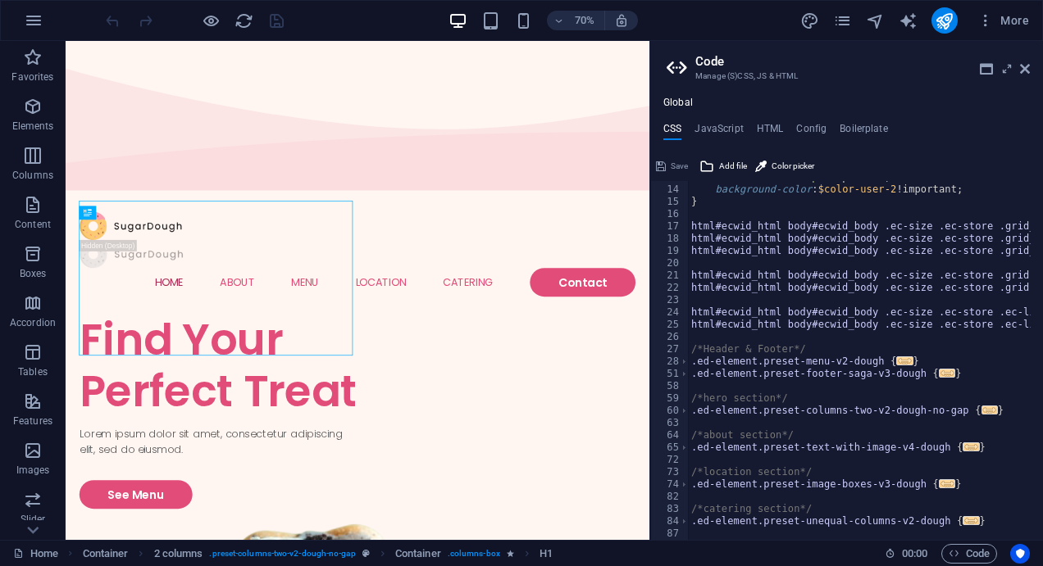
scroll to position [207, 0]
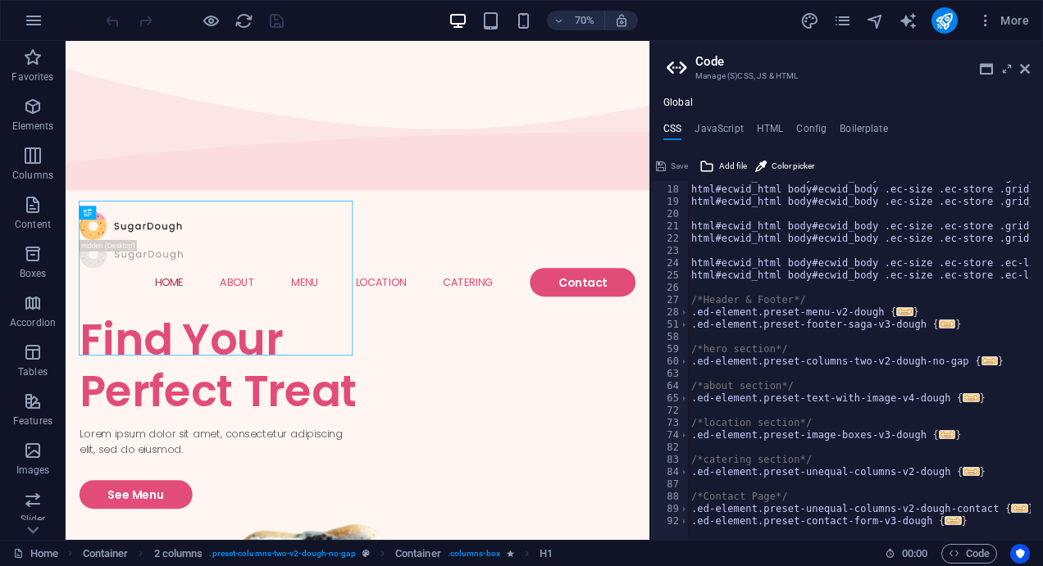
type textarea ".ed-element.preset-text-with-image-v4-dough { @include text-with-image-v4("
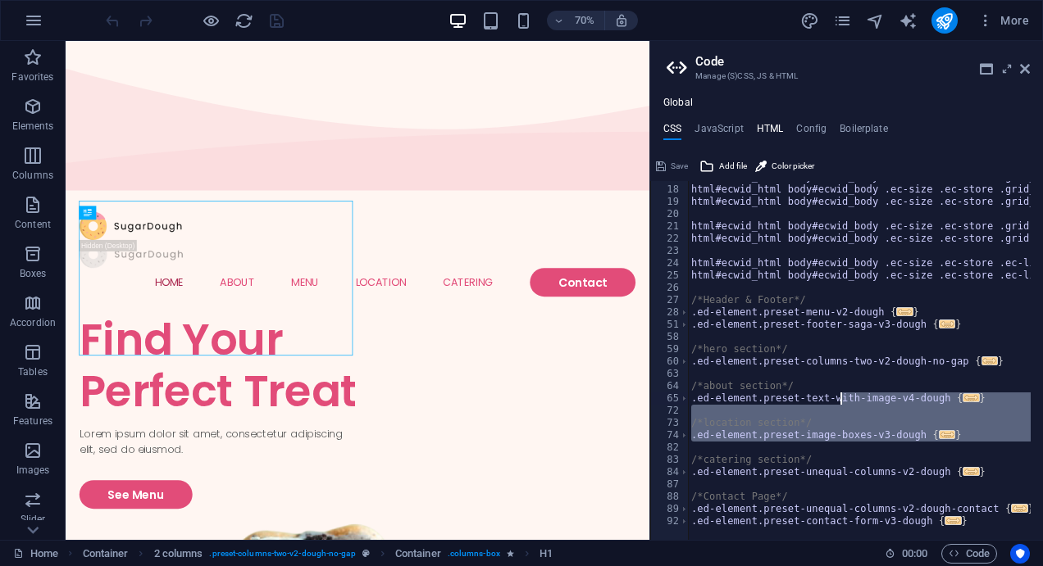
click at [761, 135] on h4 "HTML" at bounding box center [770, 132] width 27 height 18
type textarea "<a href="#main-content" class="button wv-link-content">Skip to main content</a>"
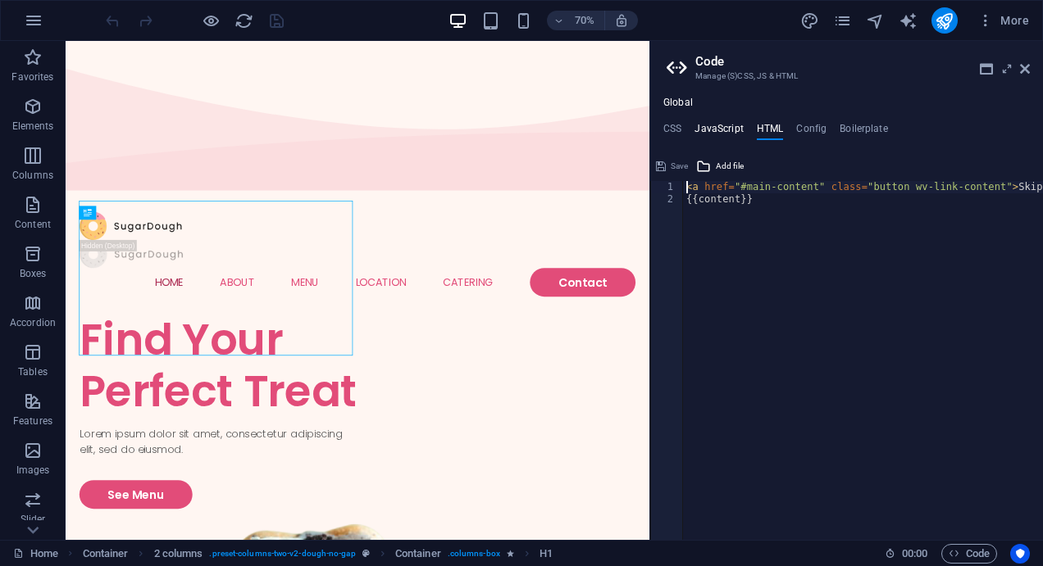
click at [739, 135] on h4 "JavaScript" at bounding box center [718, 132] width 48 height 18
type textarea "/* JS for preset "Menu V2" */"
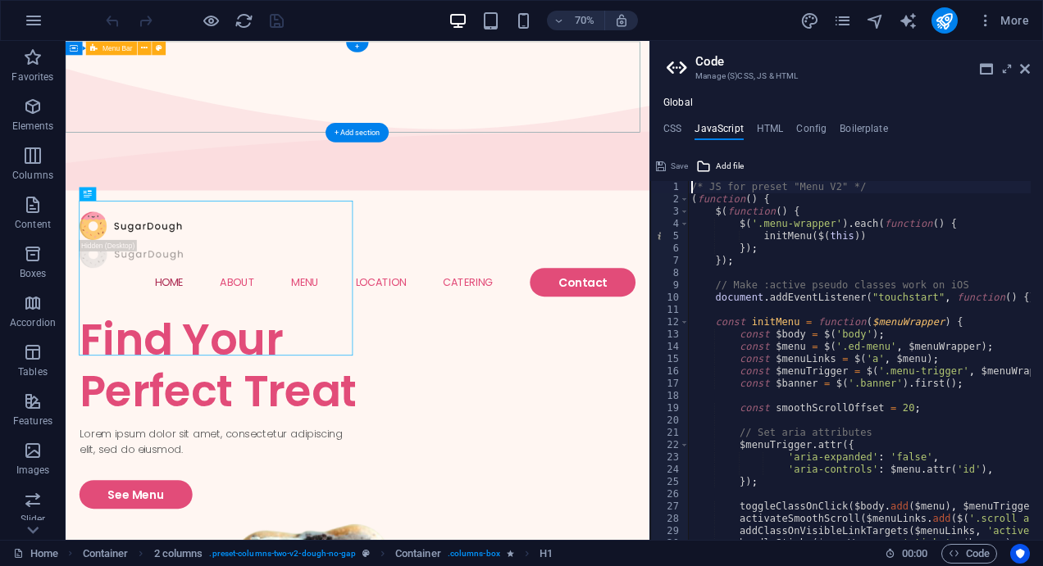
click at [529, 261] on div "Menu Home About Menu Location Catering Contact" at bounding box center [483, 346] width 834 height 170
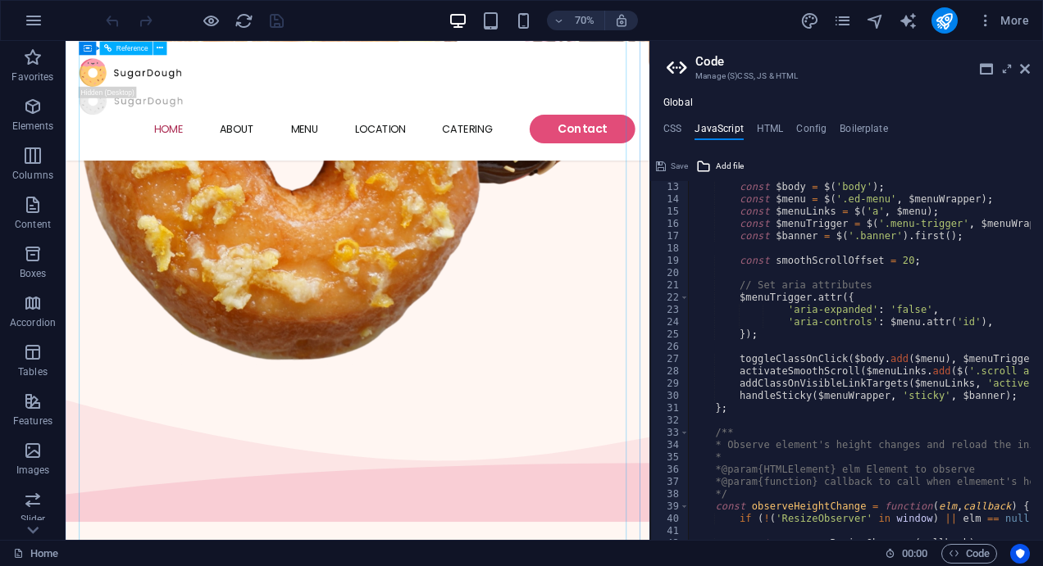
scroll to position [1393, 0]
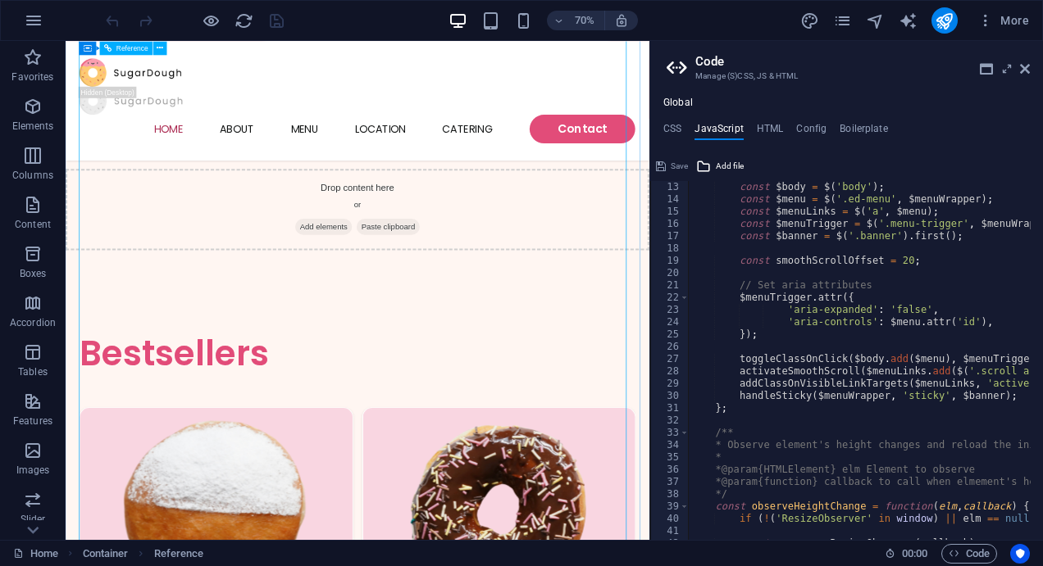
scroll to position [1639, 0]
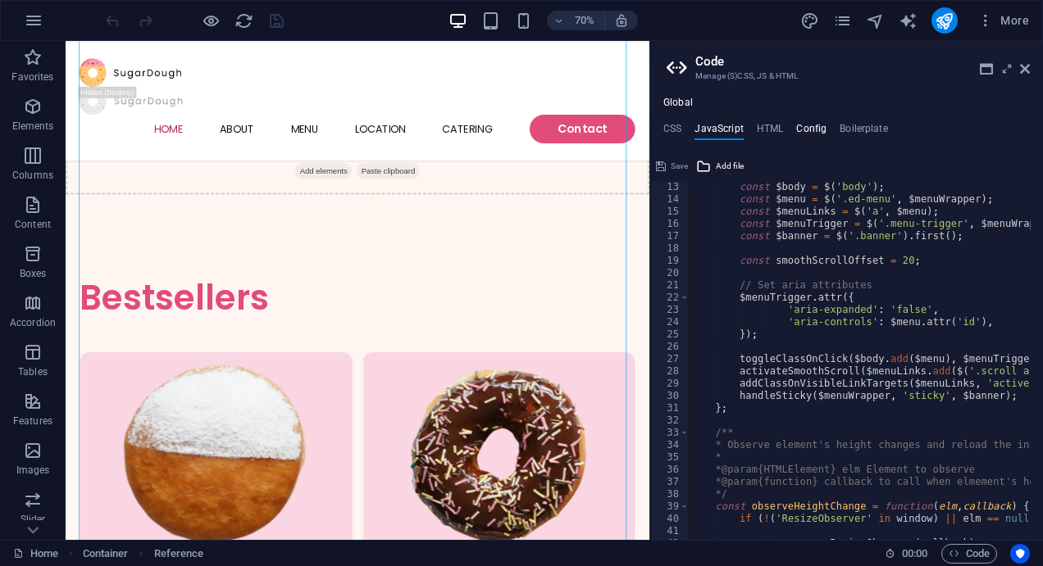
click at [803, 128] on h4 "Config" at bounding box center [811, 132] width 30 height 18
type textarea "$color-background: #fff6f2;"
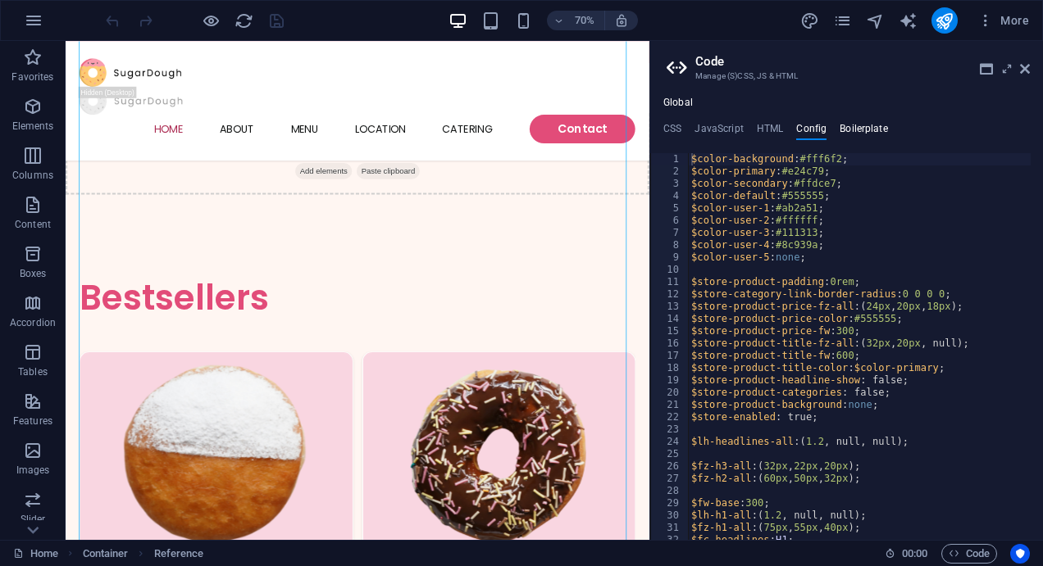
click at [869, 131] on h4 "Boilerplate" at bounding box center [863, 132] width 48 height 18
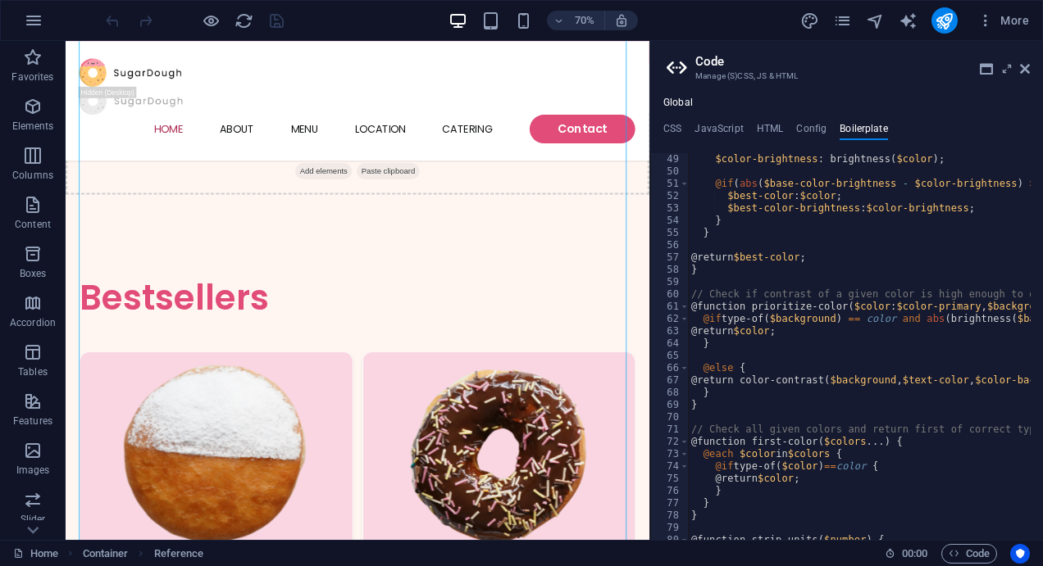
scroll to position [310, 0]
click at [1007, 75] on icon at bounding box center [1007, 68] width 0 height 13
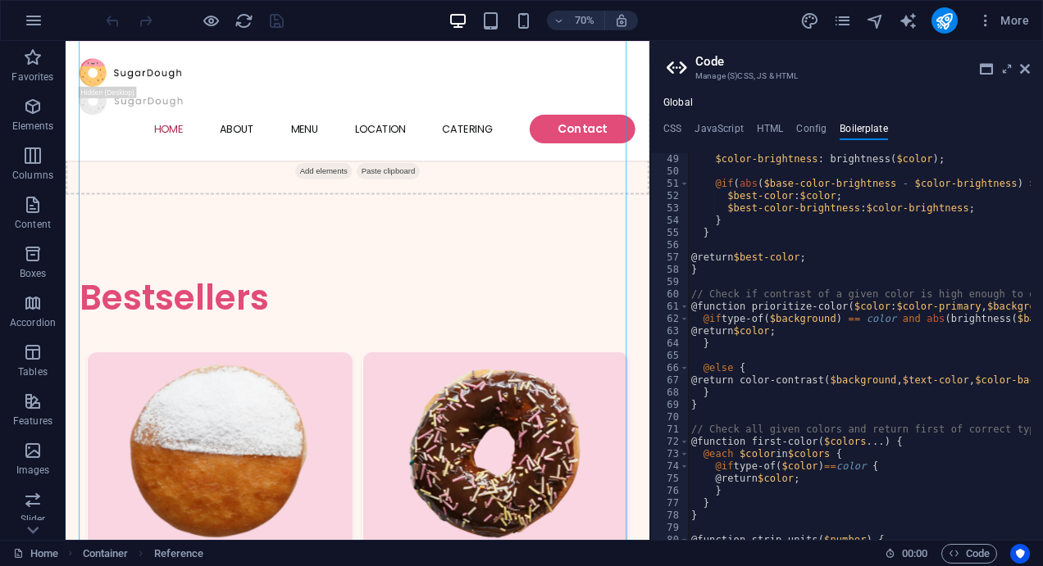
scroll to position [0, 0]
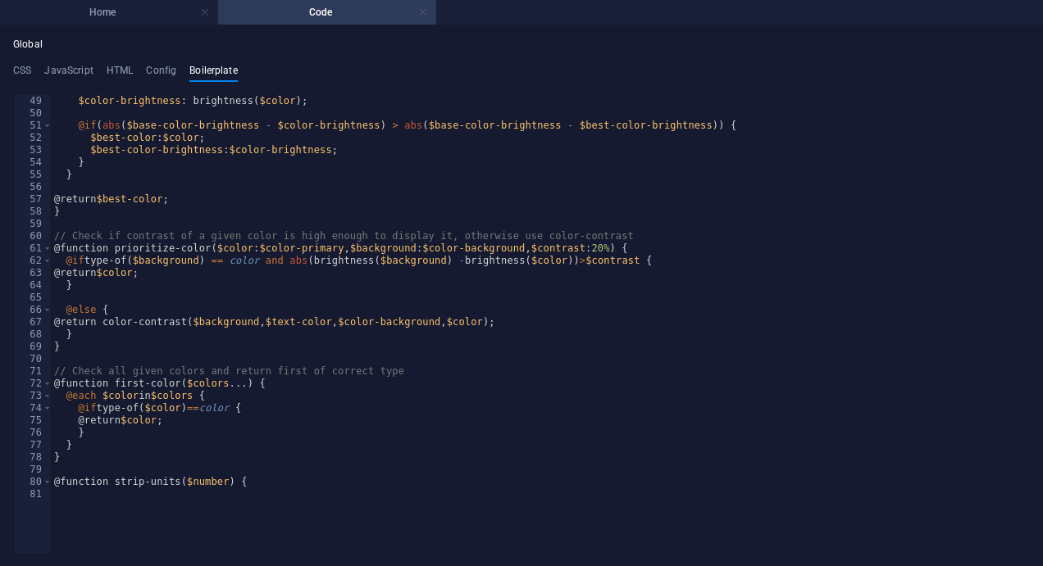
click at [426, 11] on link at bounding box center [423, 13] width 10 height 16
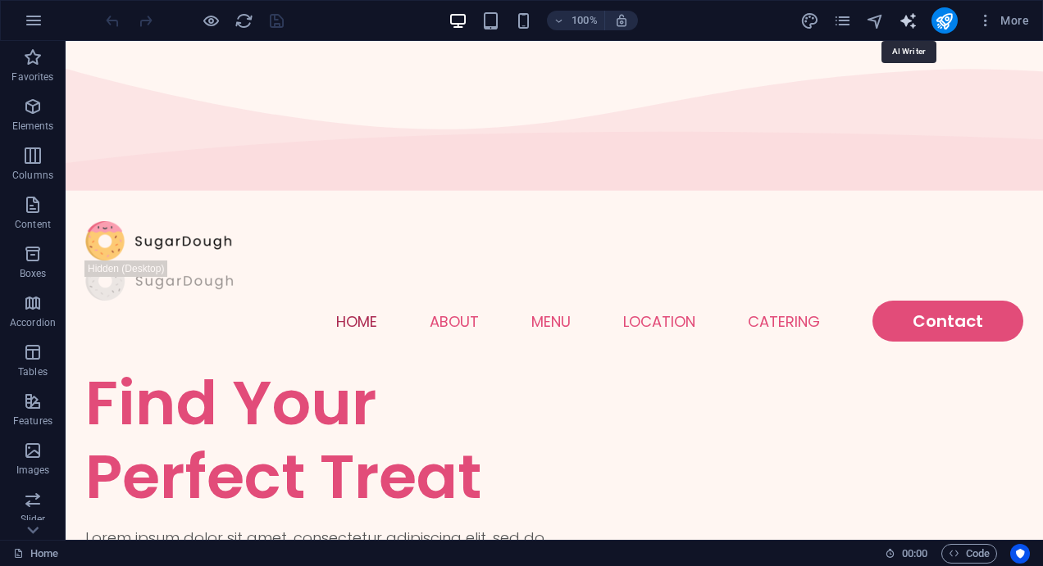
click at [907, 25] on icon "text_generator" at bounding box center [907, 20] width 19 height 19
select select "English"
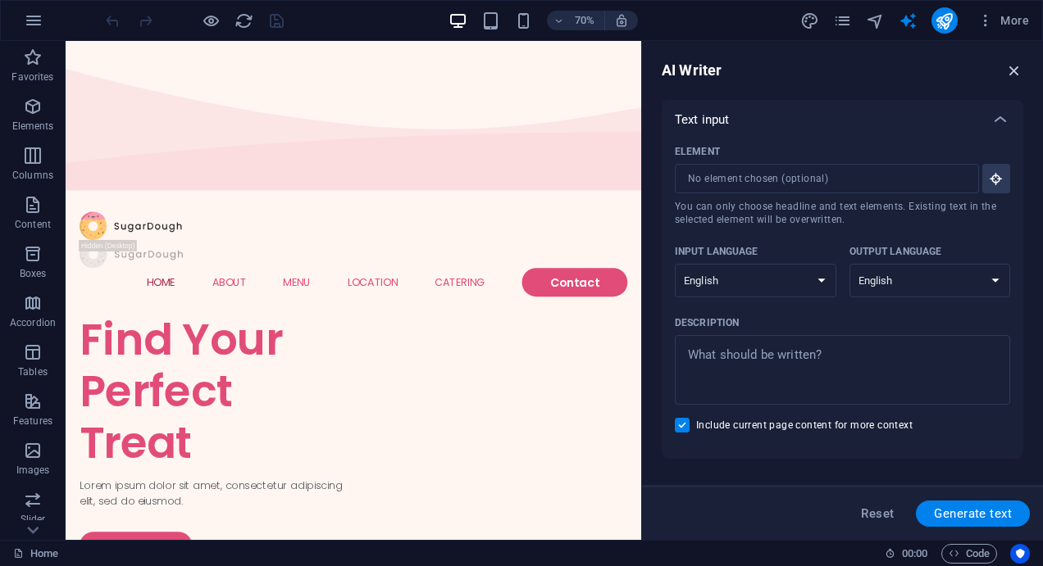
click at [1018, 63] on icon "button" at bounding box center [1014, 70] width 18 height 18
